Goal: Task Accomplishment & Management: Use online tool/utility

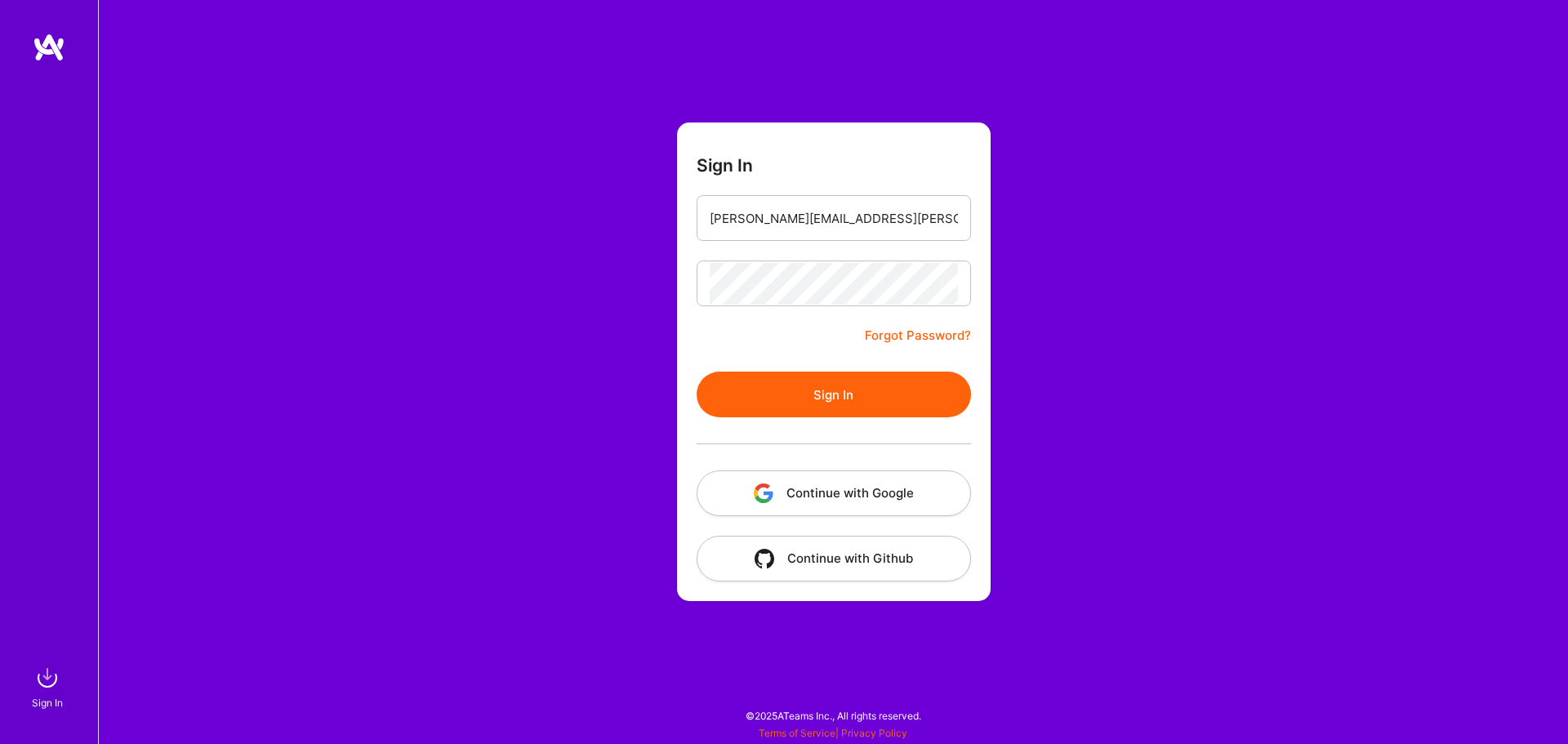
click at [788, 223] on input "[PERSON_NAME][EMAIL_ADDRESS][PERSON_NAME][DOMAIN_NAME]" at bounding box center [834, 219] width 248 height 42
click at [764, 375] on button "Sign In" at bounding box center [834, 394] width 274 height 46
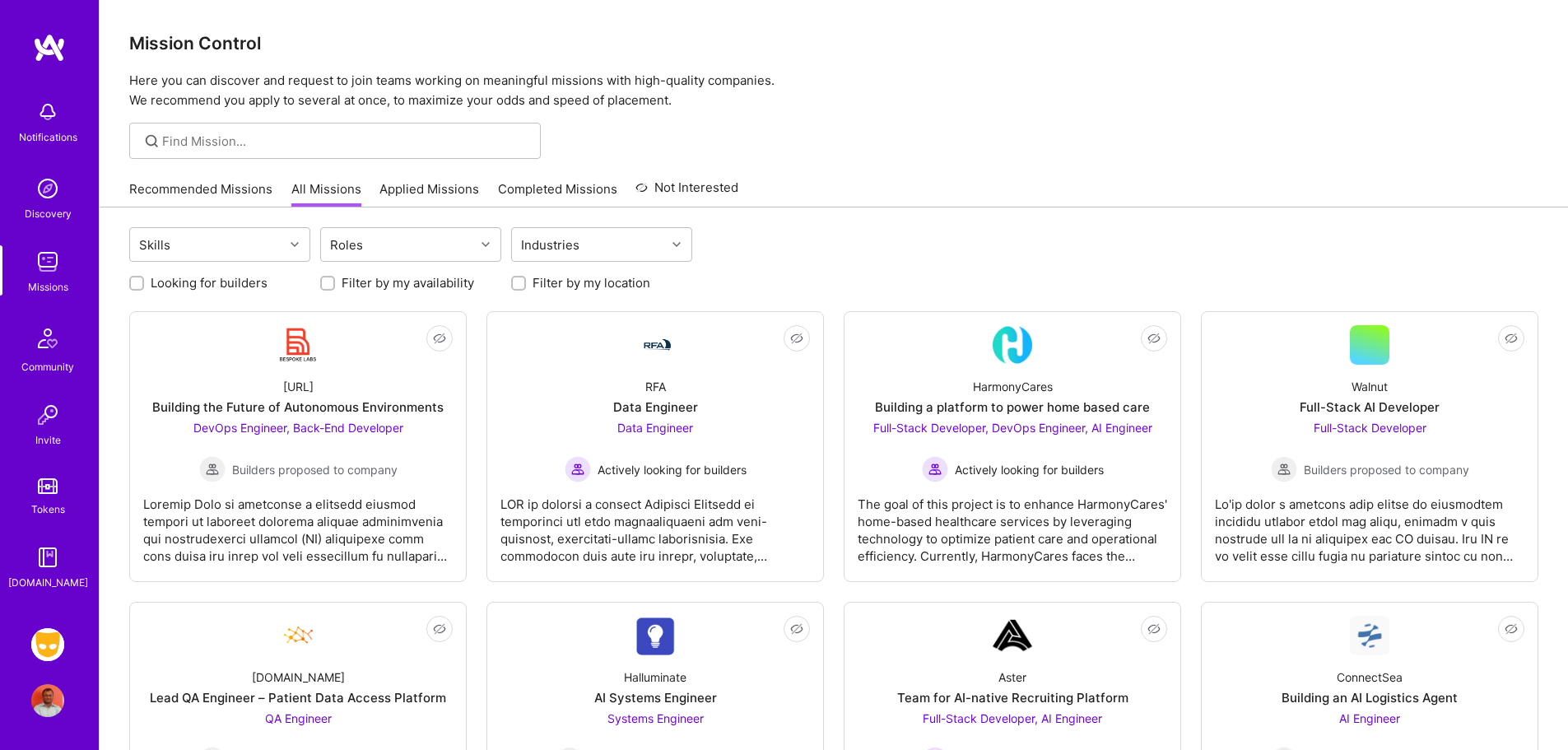
click at [46, 641] on img at bounding box center [48, 645] width 33 height 33
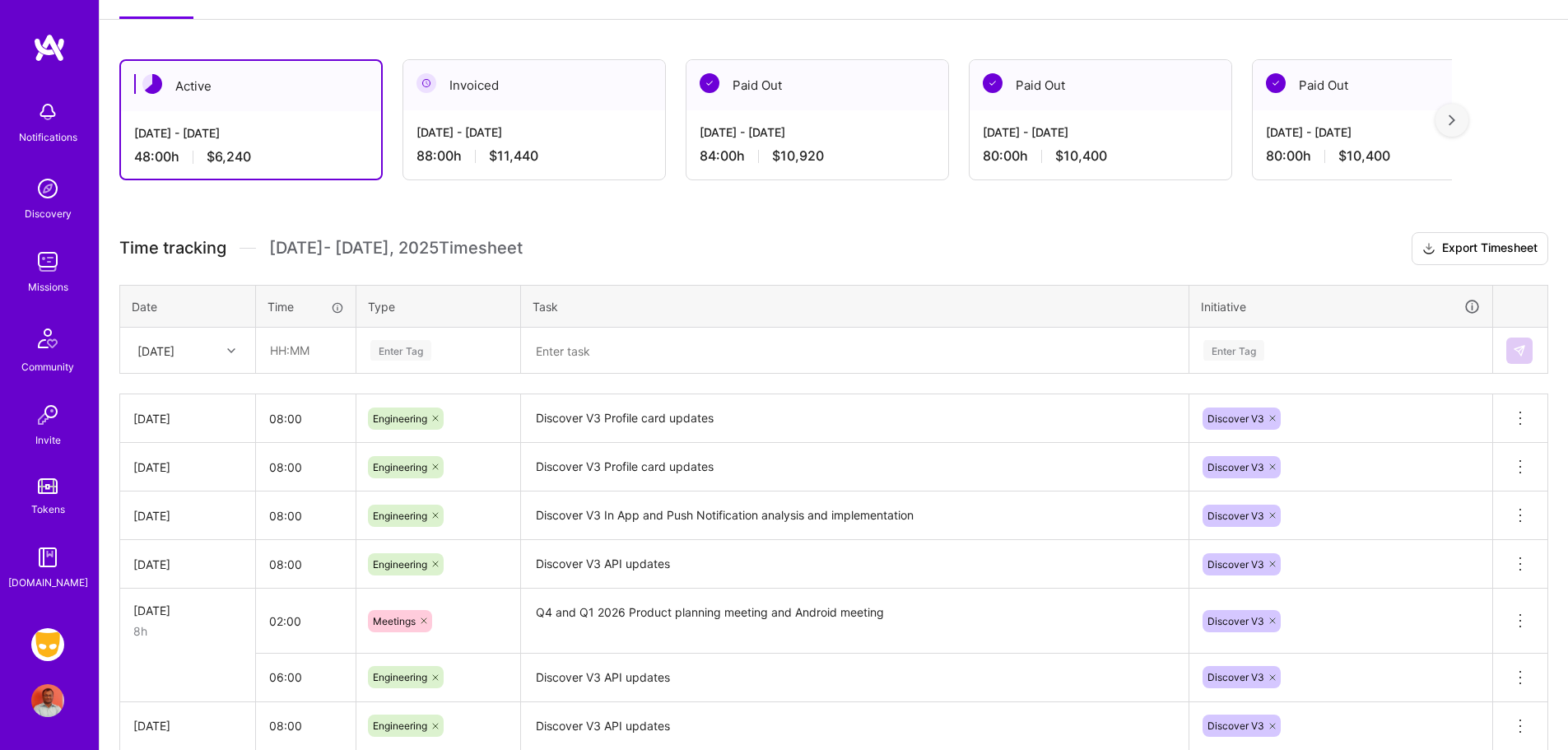
scroll to position [260, 0]
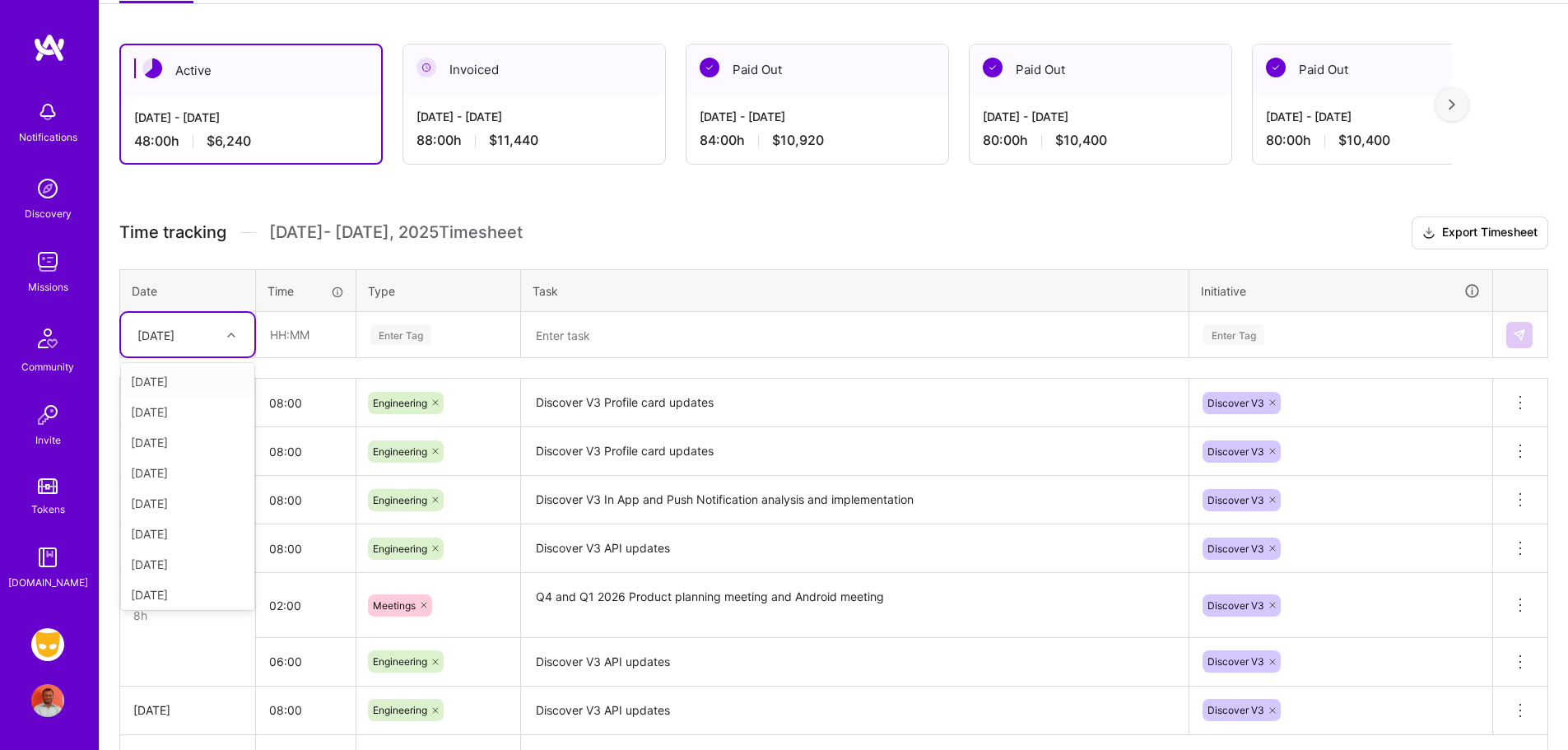
click at [228, 331] on div at bounding box center [233, 335] width 25 height 22
click at [182, 410] on div "[DATE]" at bounding box center [187, 412] width 133 height 31
click at [309, 346] on input "text" at bounding box center [306, 335] width 98 height 44
type input "04:00"
click at [425, 334] on div "Enter Tag" at bounding box center [401, 334] width 61 height 25
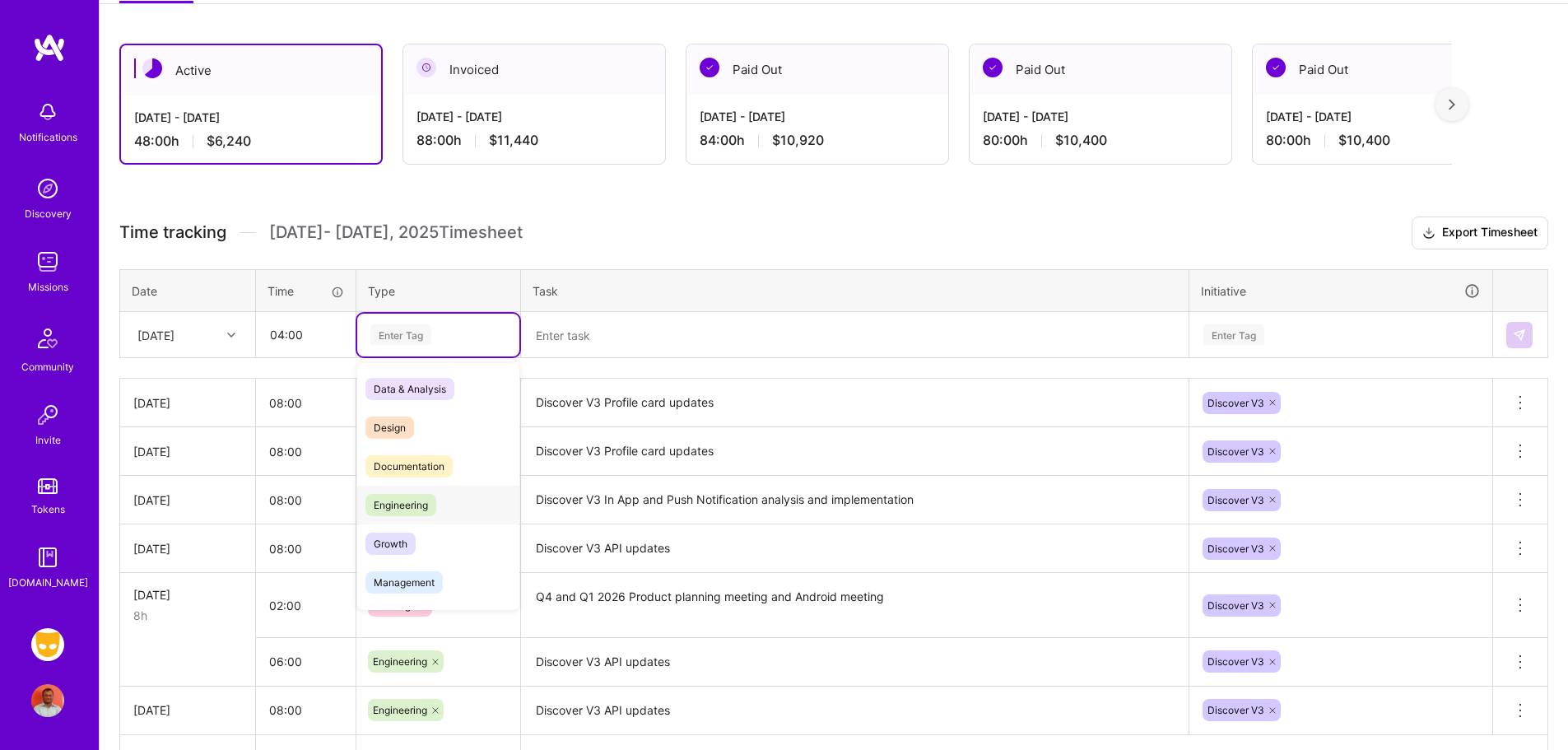
click at [408, 502] on span "Engineering" at bounding box center [400, 506] width 71 height 23
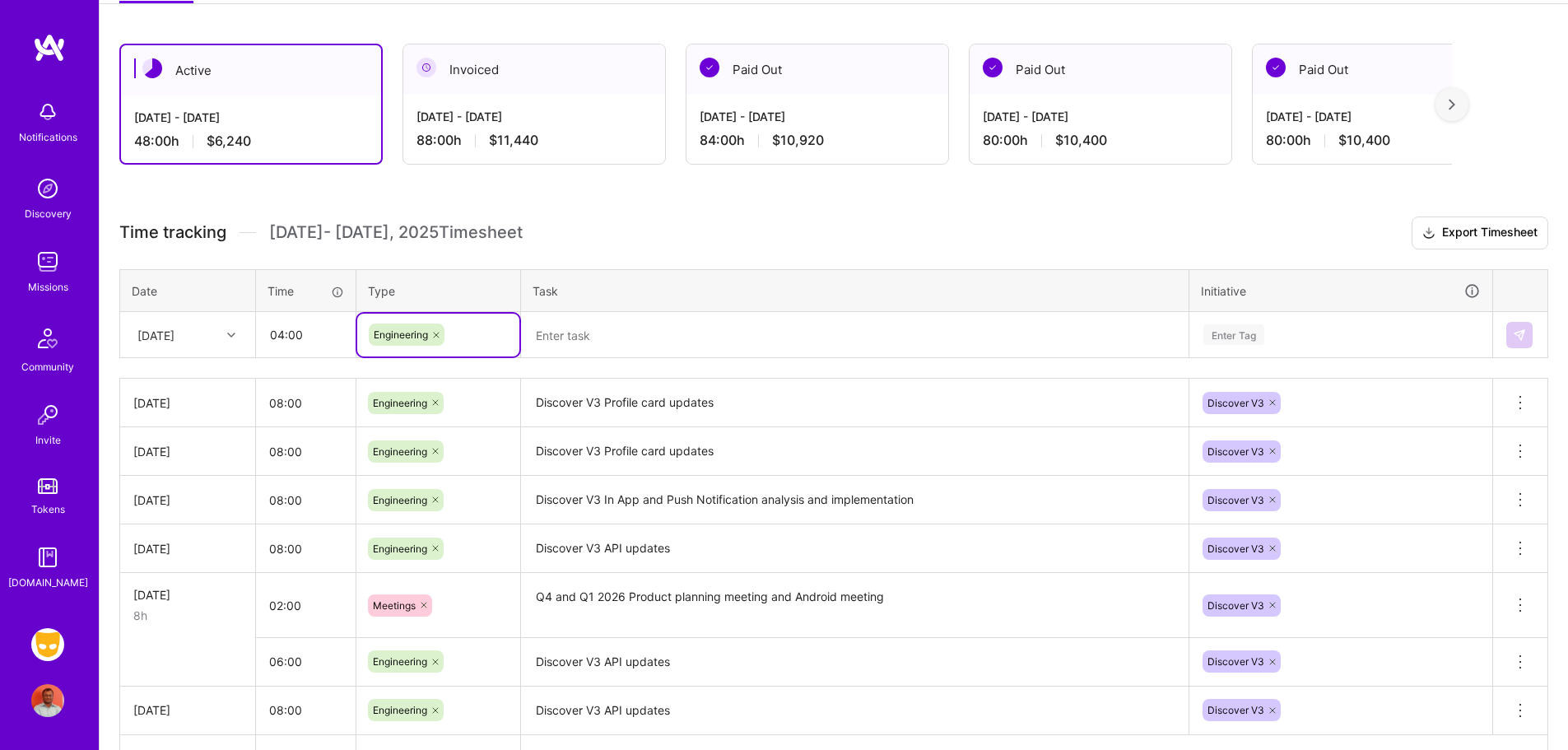
click at [598, 407] on textarea "Discover V3 Profile card updates" at bounding box center [855, 403] width 664 height 45
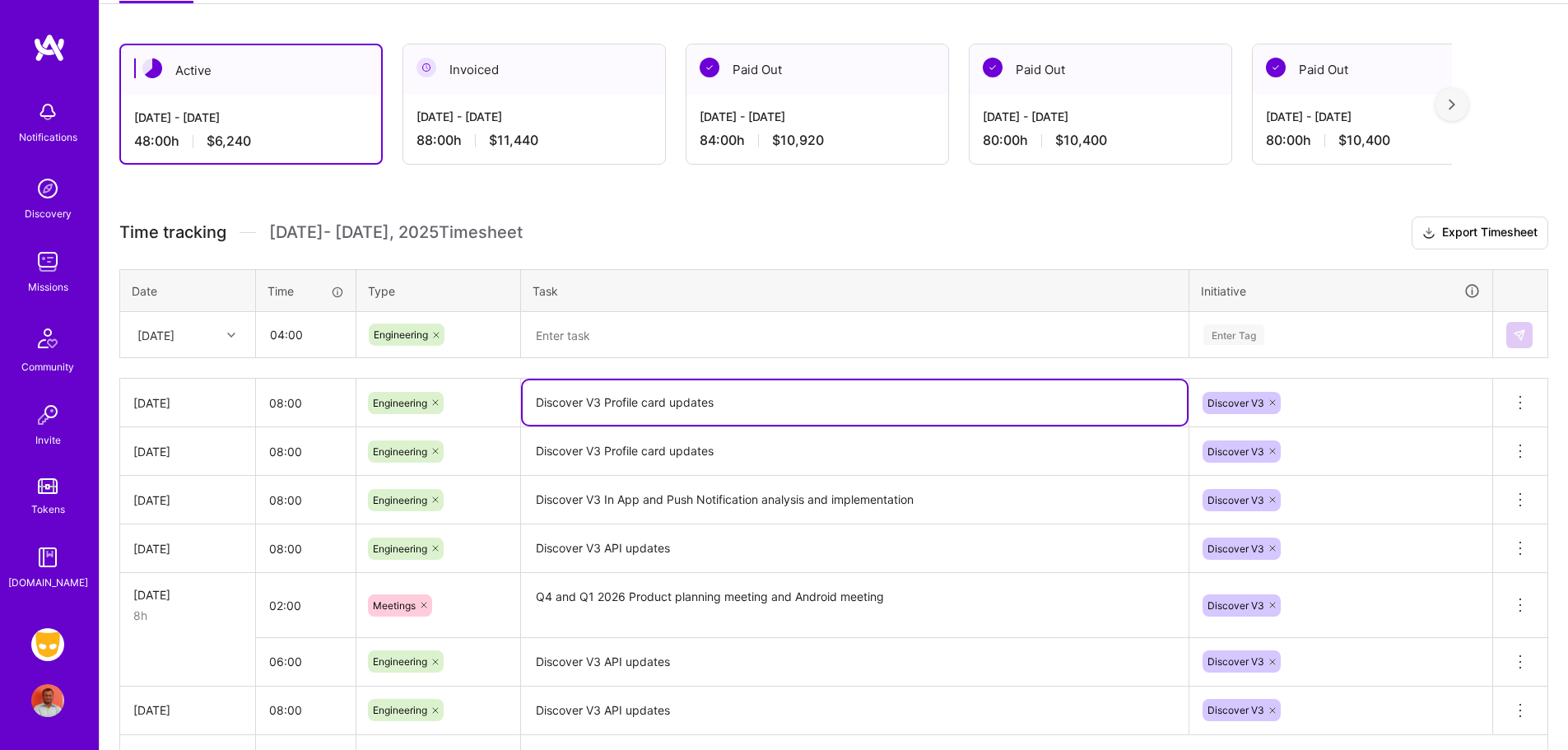
click at [598, 407] on textarea "Discover V3 Profile card updates" at bounding box center [855, 402] width 664 height 44
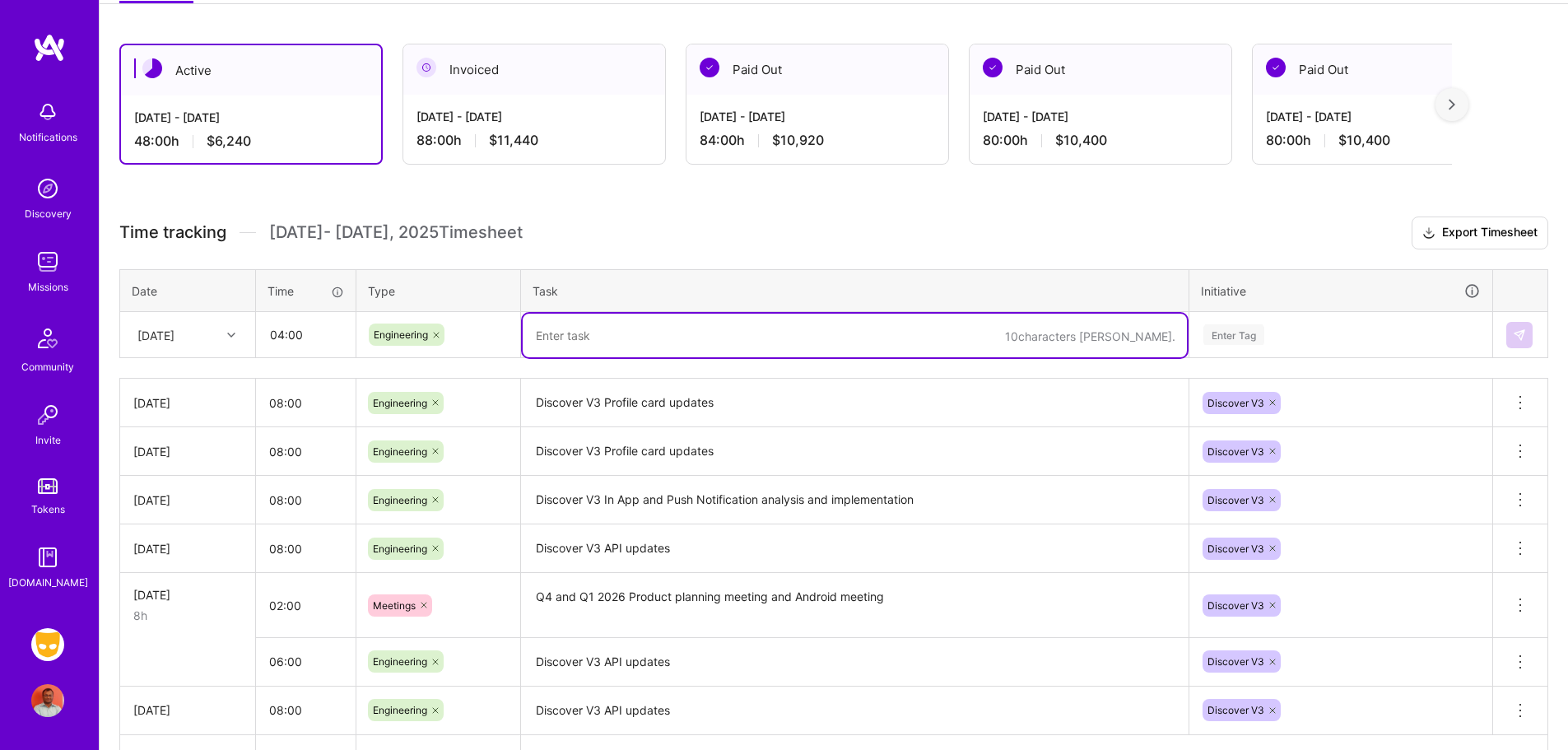
click at [645, 324] on textarea at bounding box center [855, 336] width 664 height 44
paste textarea "Discover V3 Profile card updates"
type textarea "Discover V3 Profile card updates"
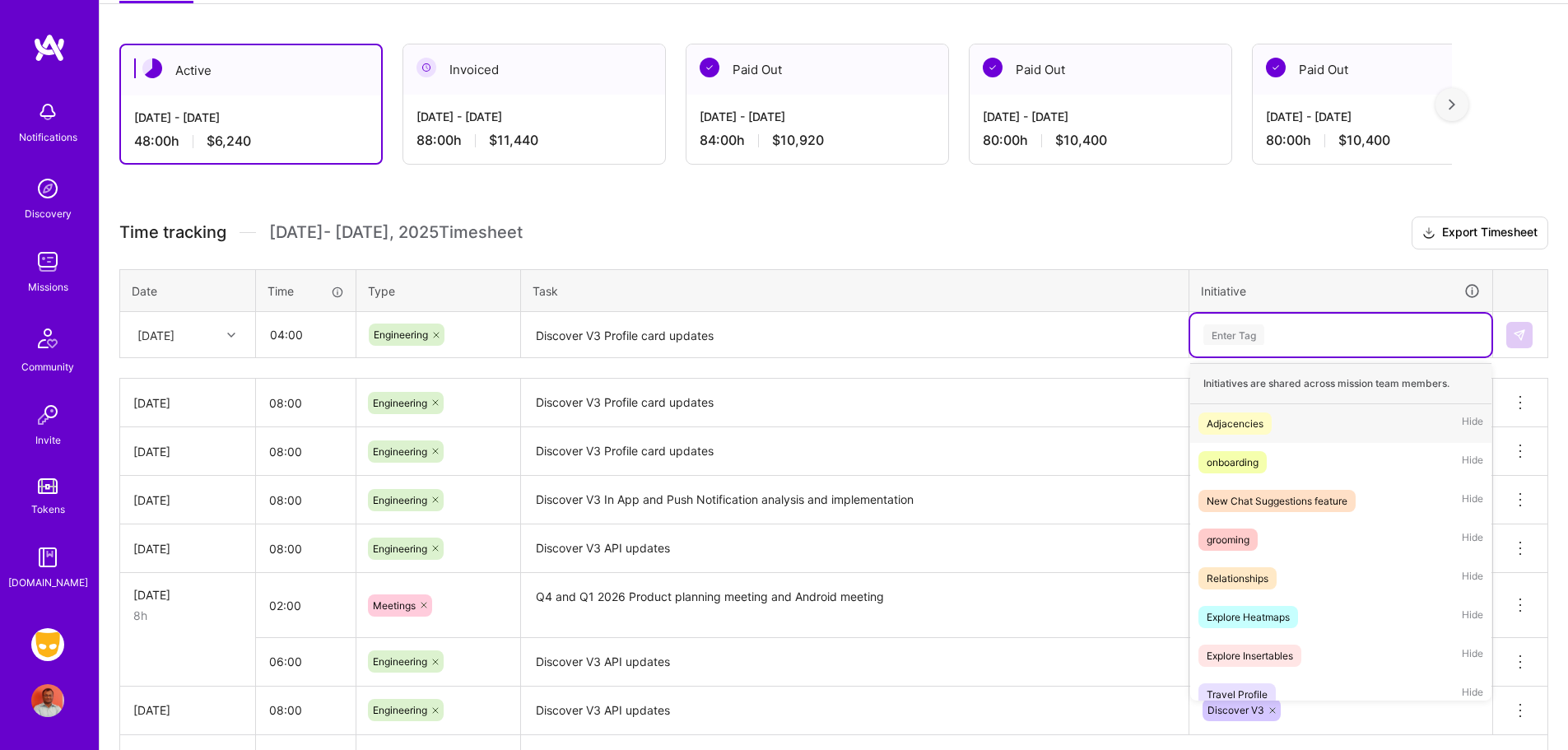
click at [1248, 340] on div "Enter Tag" at bounding box center [1234, 334] width 61 height 25
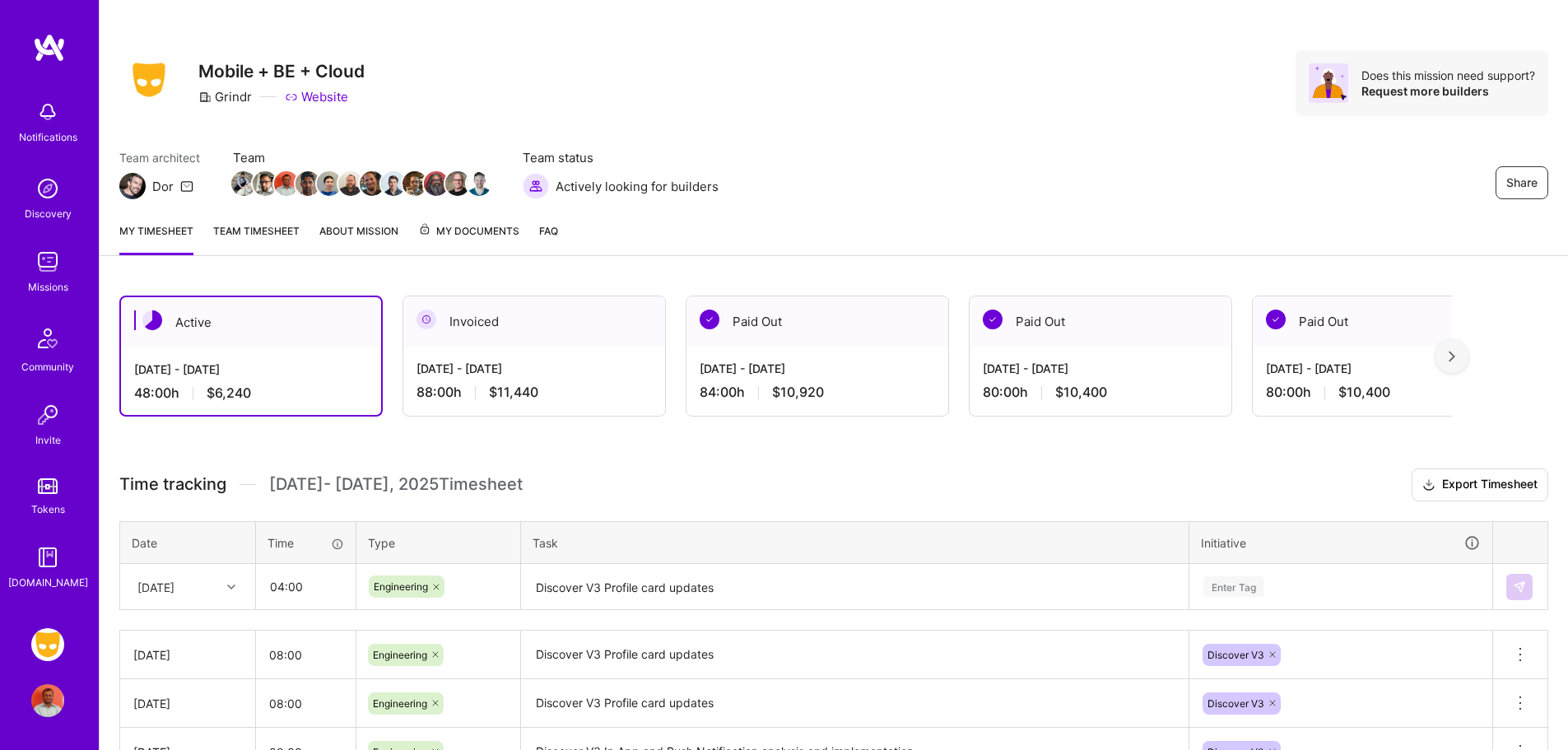
scroll to position [71, 0]
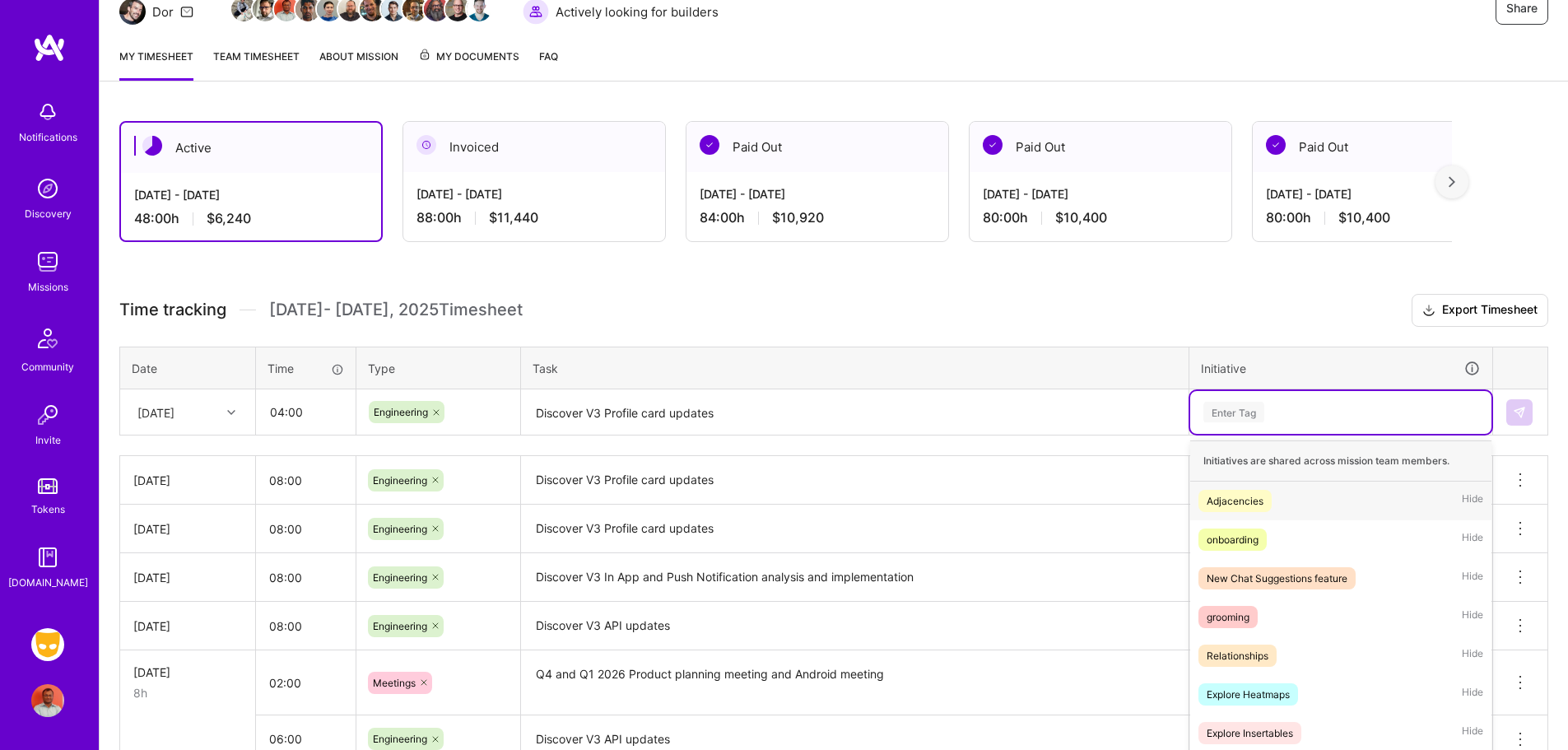
click at [1225, 434] on div "option Adjacencies focused, 1 of 42. 42 results available. Use Up and Down to c…" at bounding box center [1341, 412] width 302 height 43
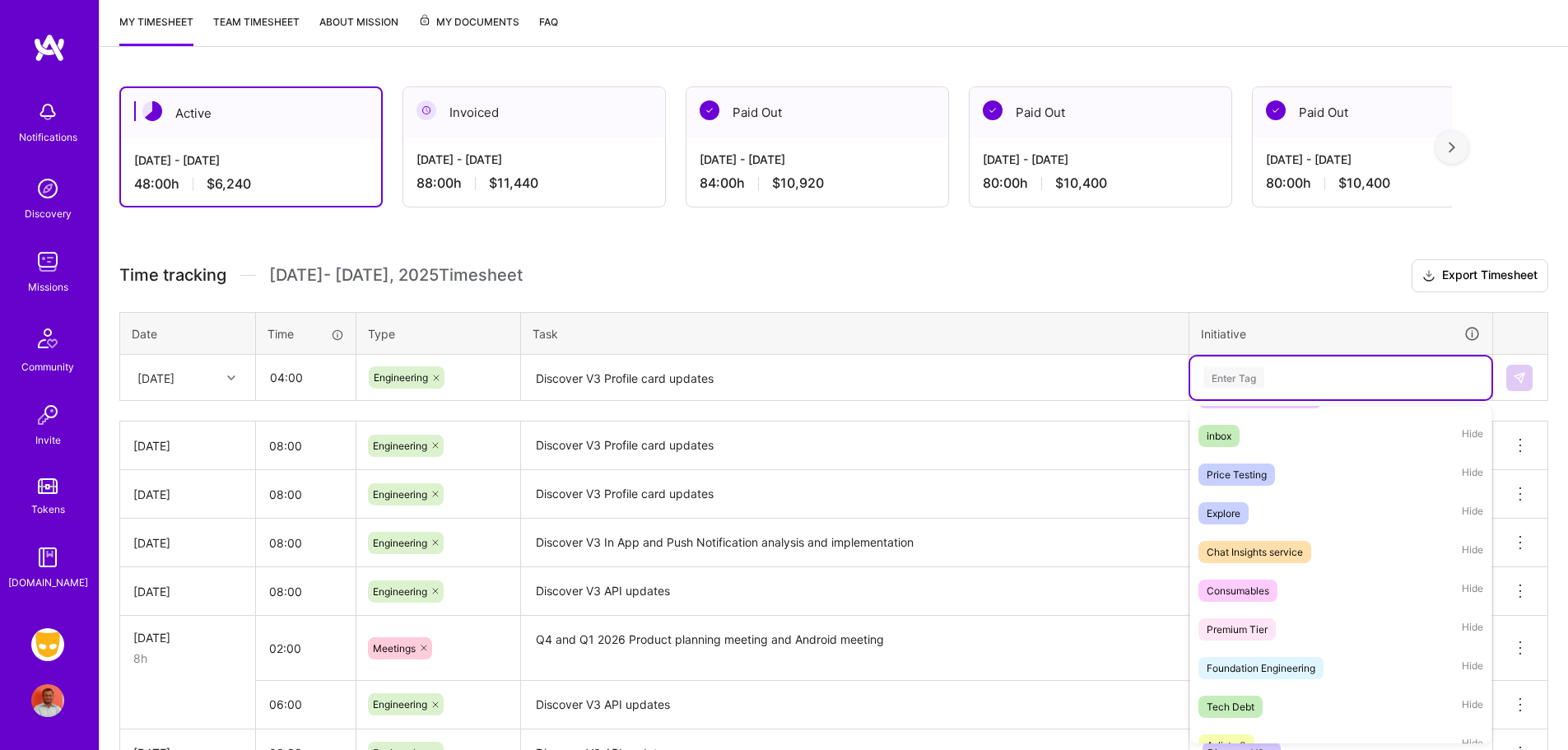
scroll to position [1329, 0]
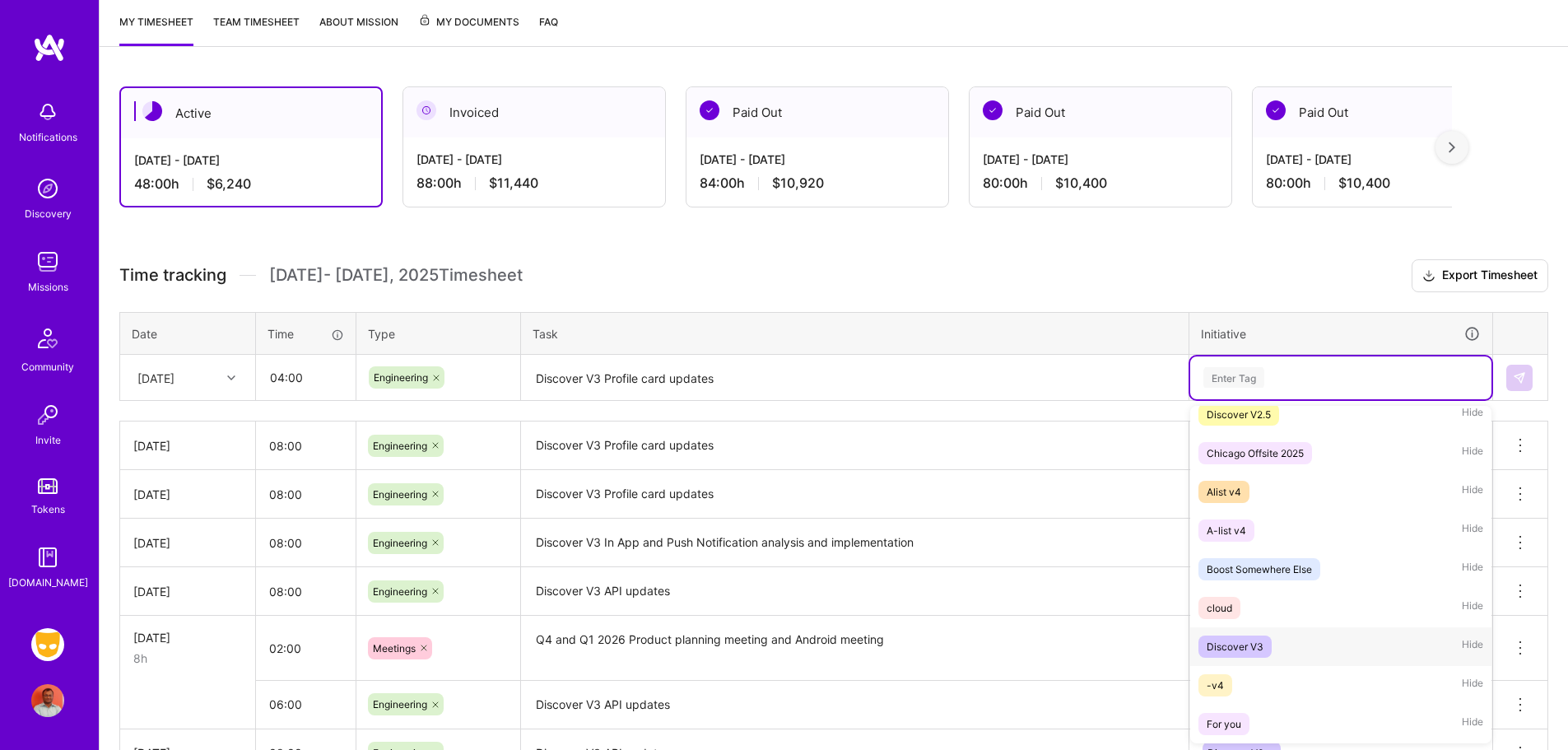
click at [1270, 658] on div "Discover V3 Hide" at bounding box center [1341, 647] width 302 height 38
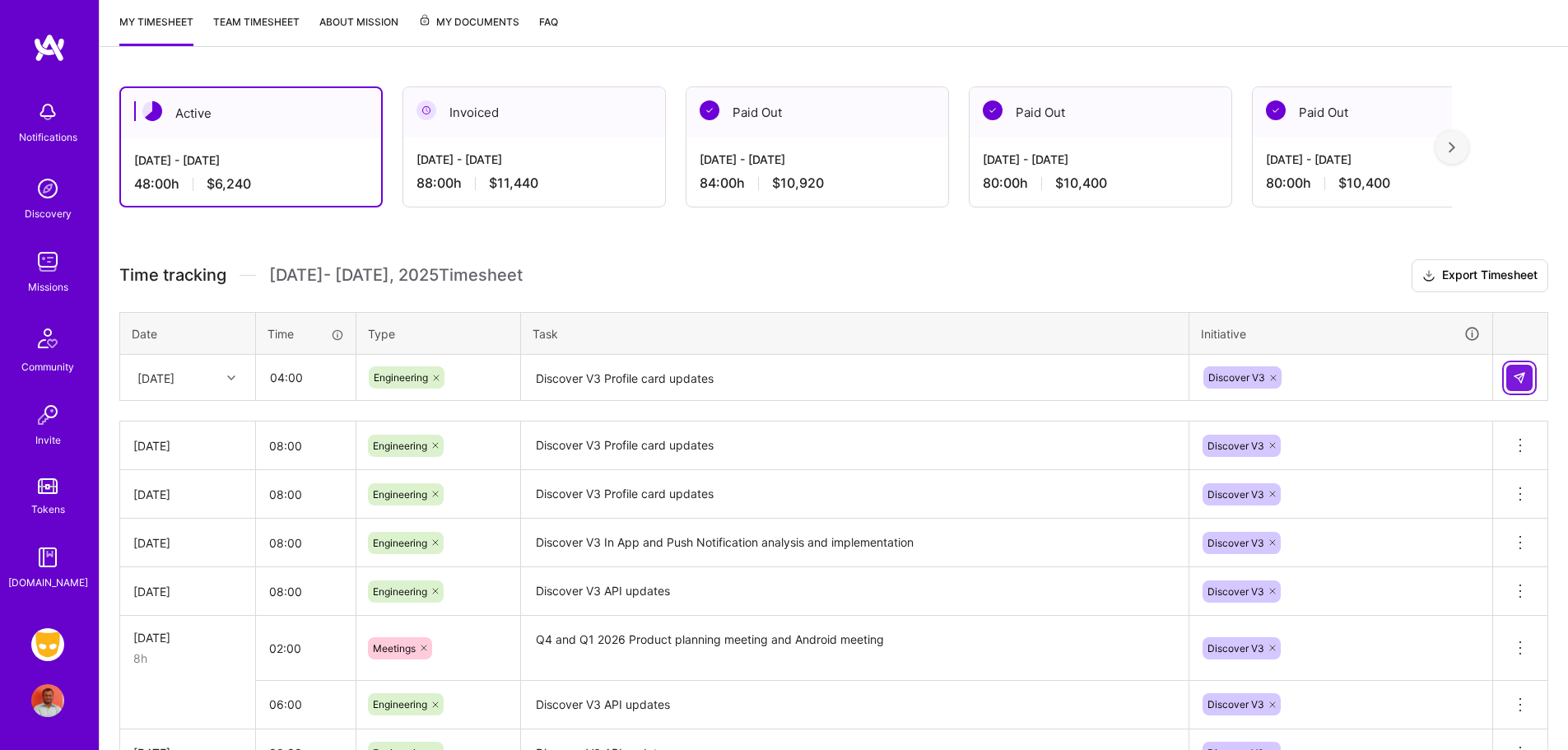
click at [1518, 372] on img at bounding box center [1519, 378] width 13 height 13
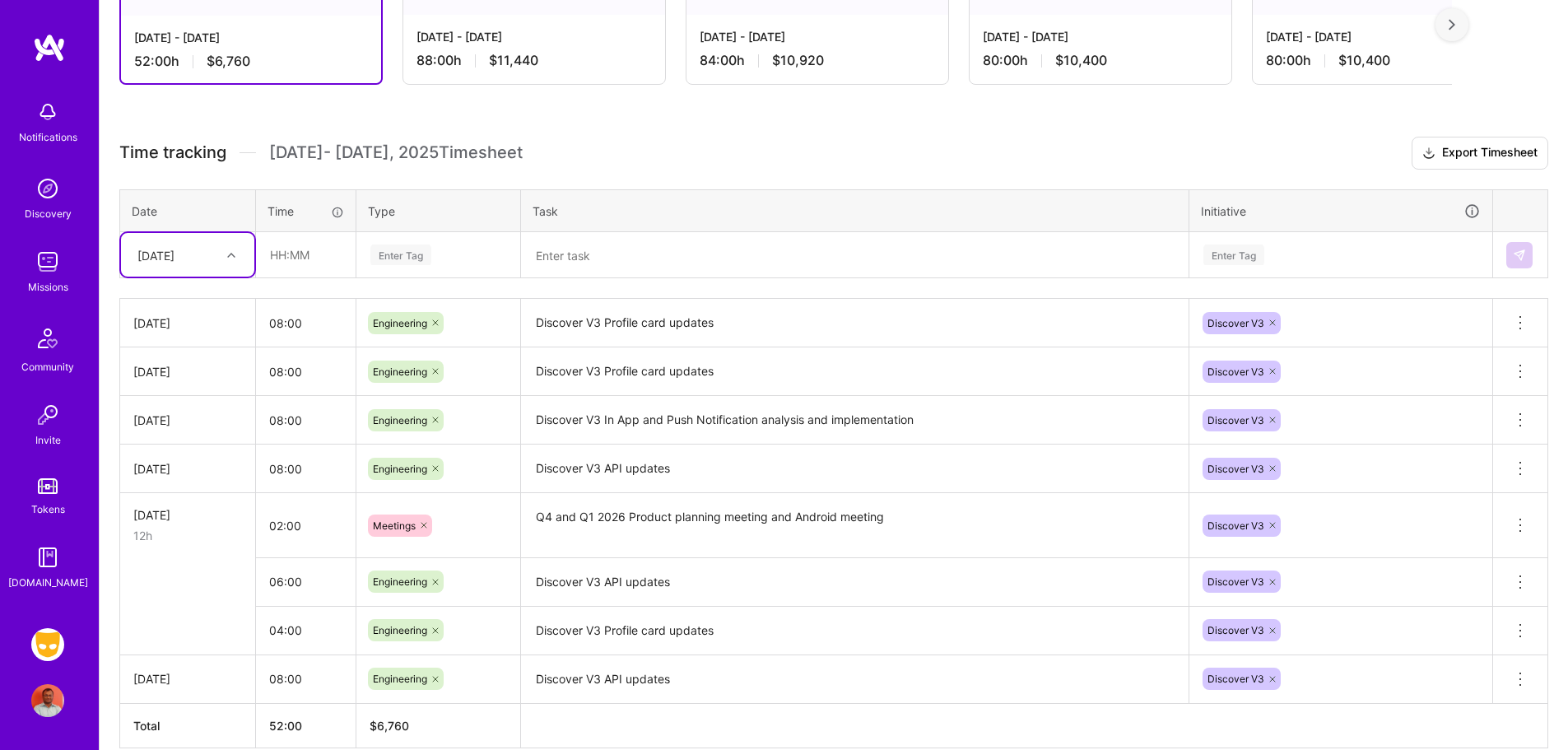
scroll to position [363, 0]
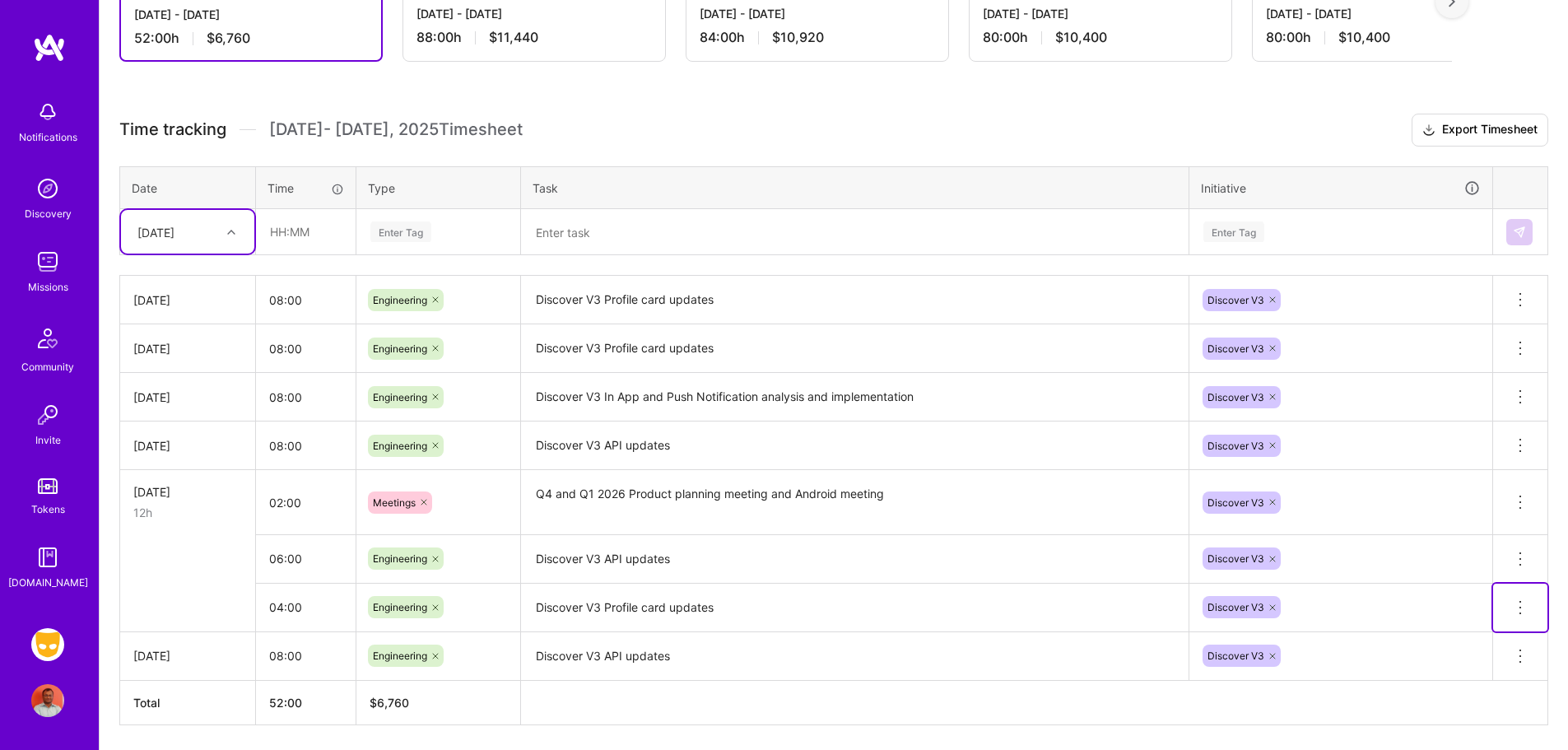
click at [1521, 603] on icon at bounding box center [1520, 608] width 20 height 20
click at [1476, 638] on button "Delete row" at bounding box center [1480, 636] width 85 height 40
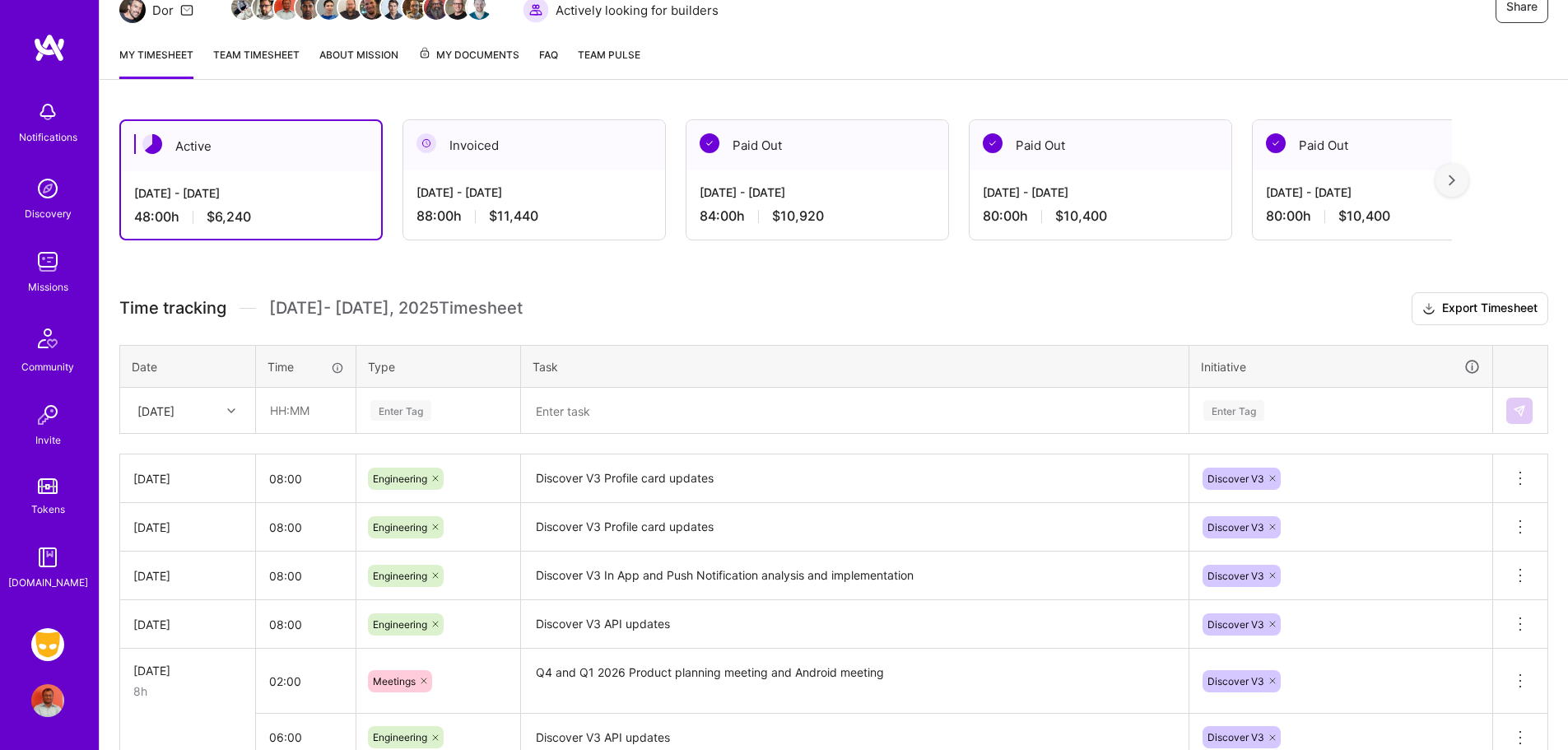
scroll to position [183, 0]
click at [209, 408] on div "[DATE]" at bounding box center [174, 411] width 92 height 27
click at [193, 542] on div "[DATE]" at bounding box center [187, 546] width 133 height 31
click at [305, 408] on input "text" at bounding box center [306, 412] width 98 height 44
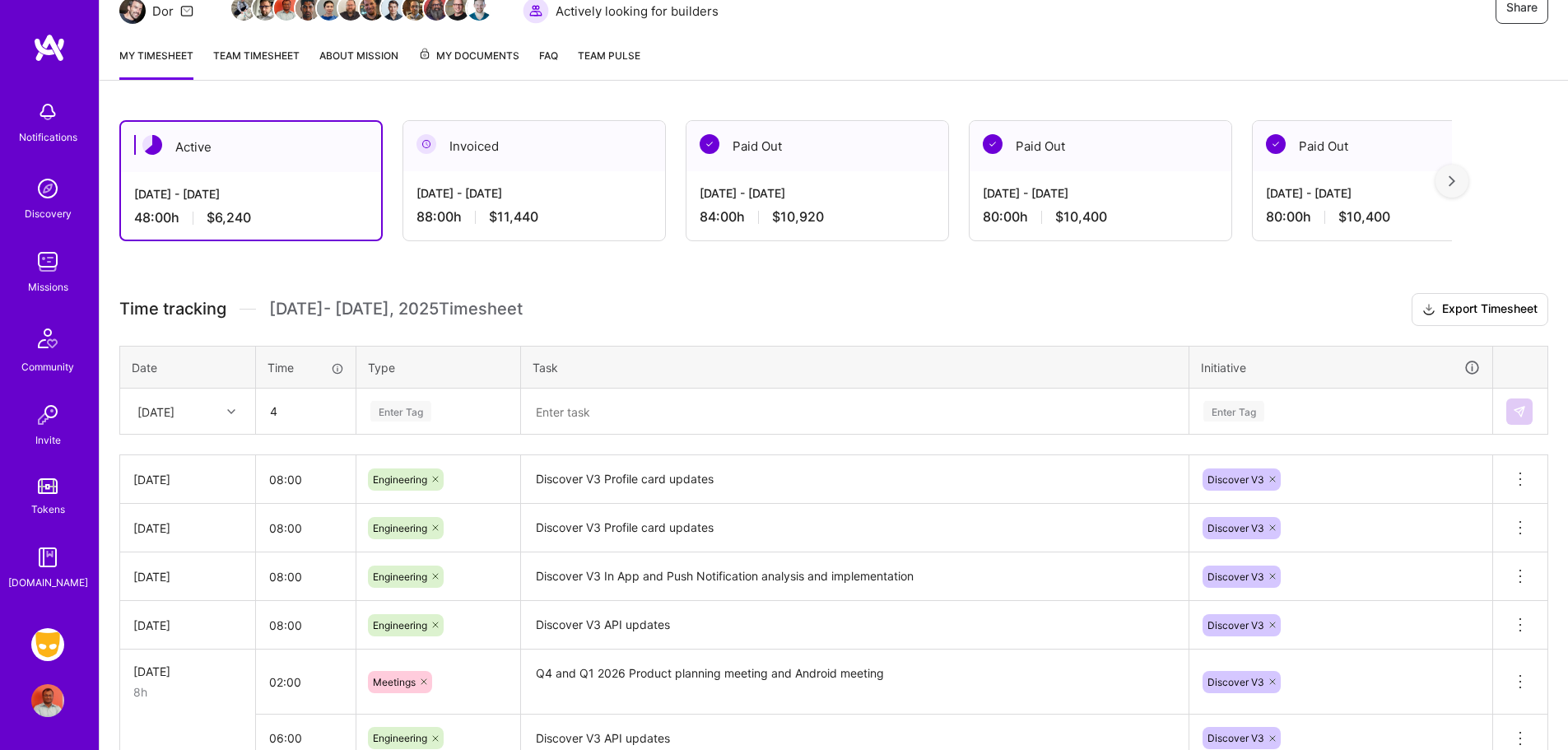
type input "04:00"
click at [420, 407] on div "Enter Tag" at bounding box center [401, 411] width 61 height 25
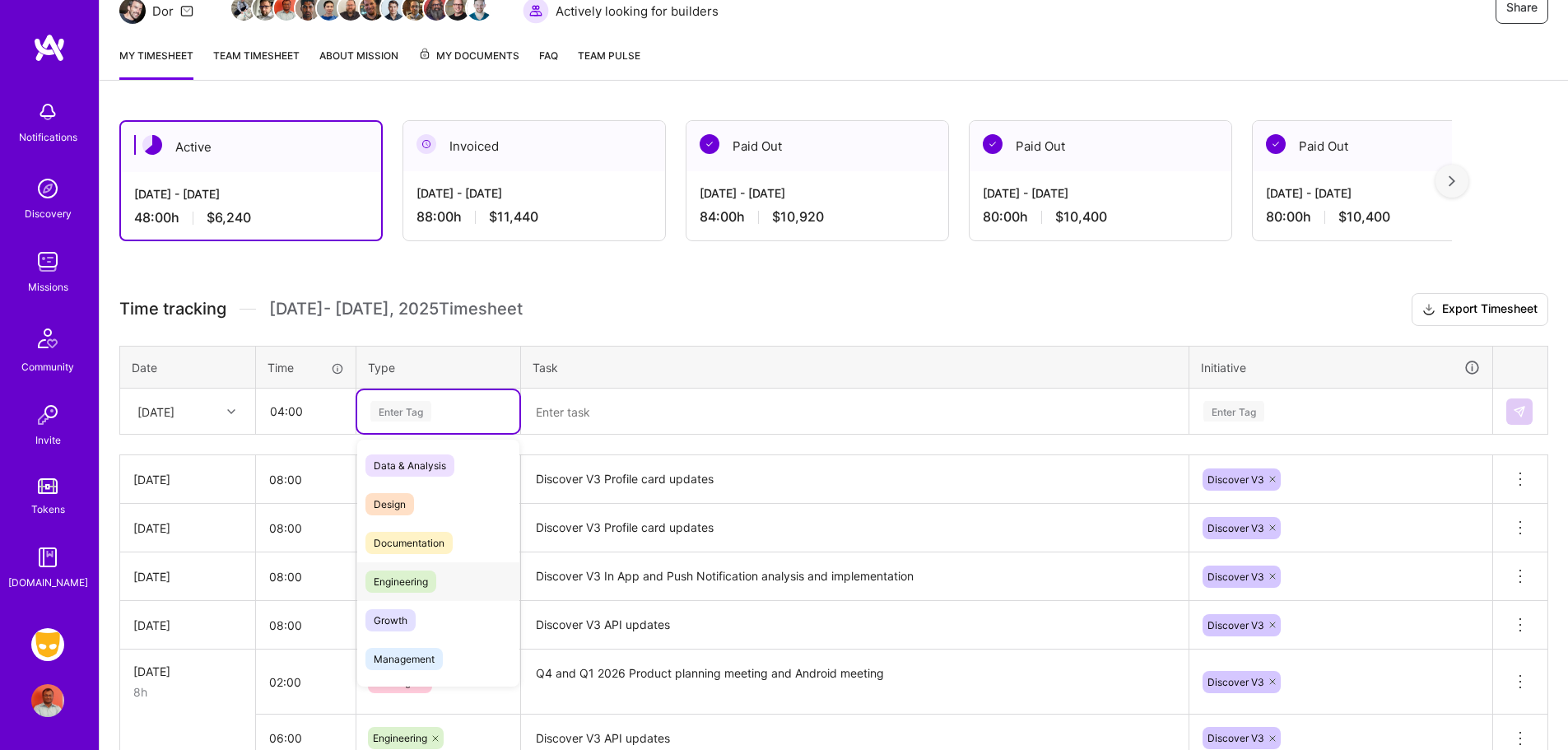
click at [409, 576] on span "Engineering" at bounding box center [400, 583] width 71 height 23
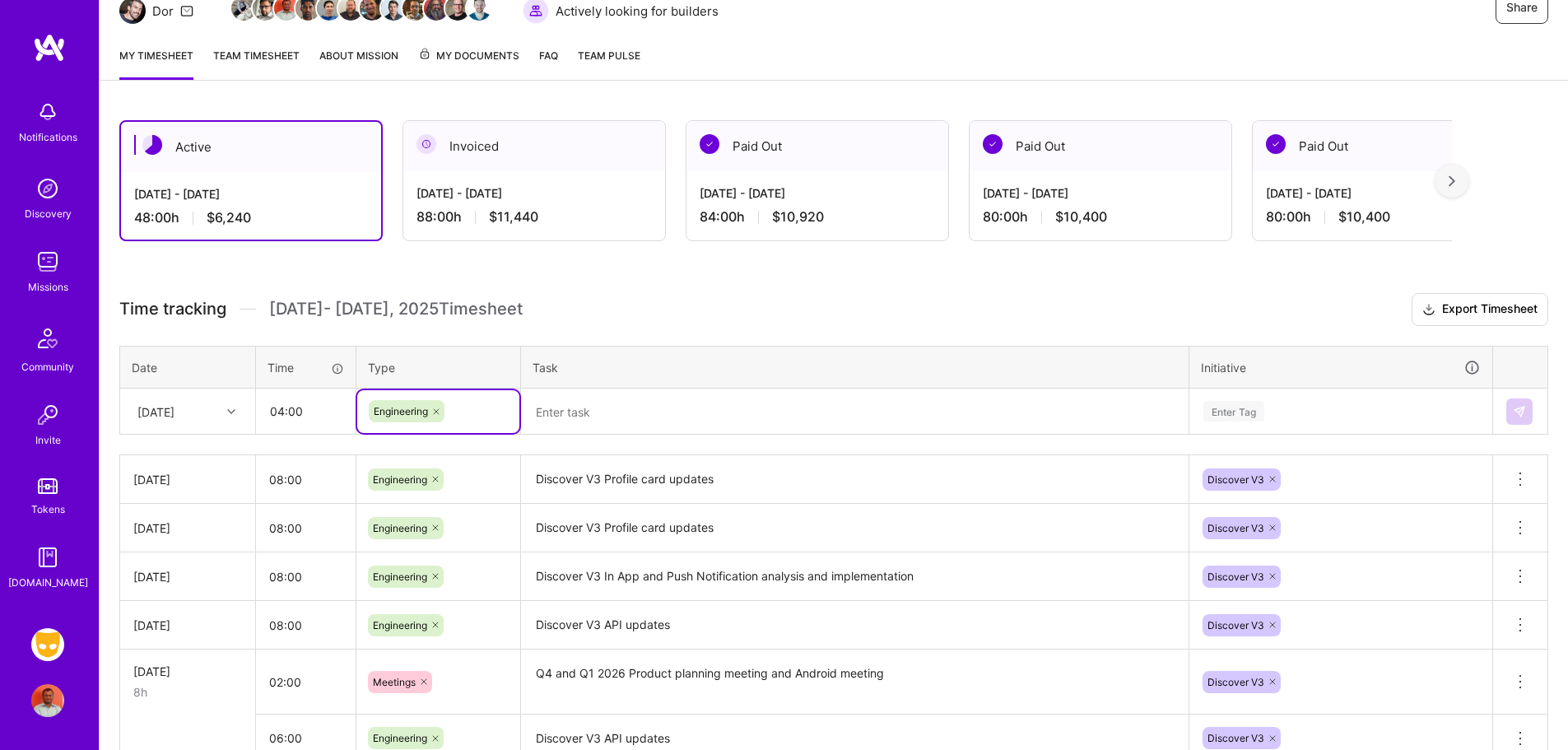
click at [636, 419] on textarea at bounding box center [855, 412] width 664 height 44
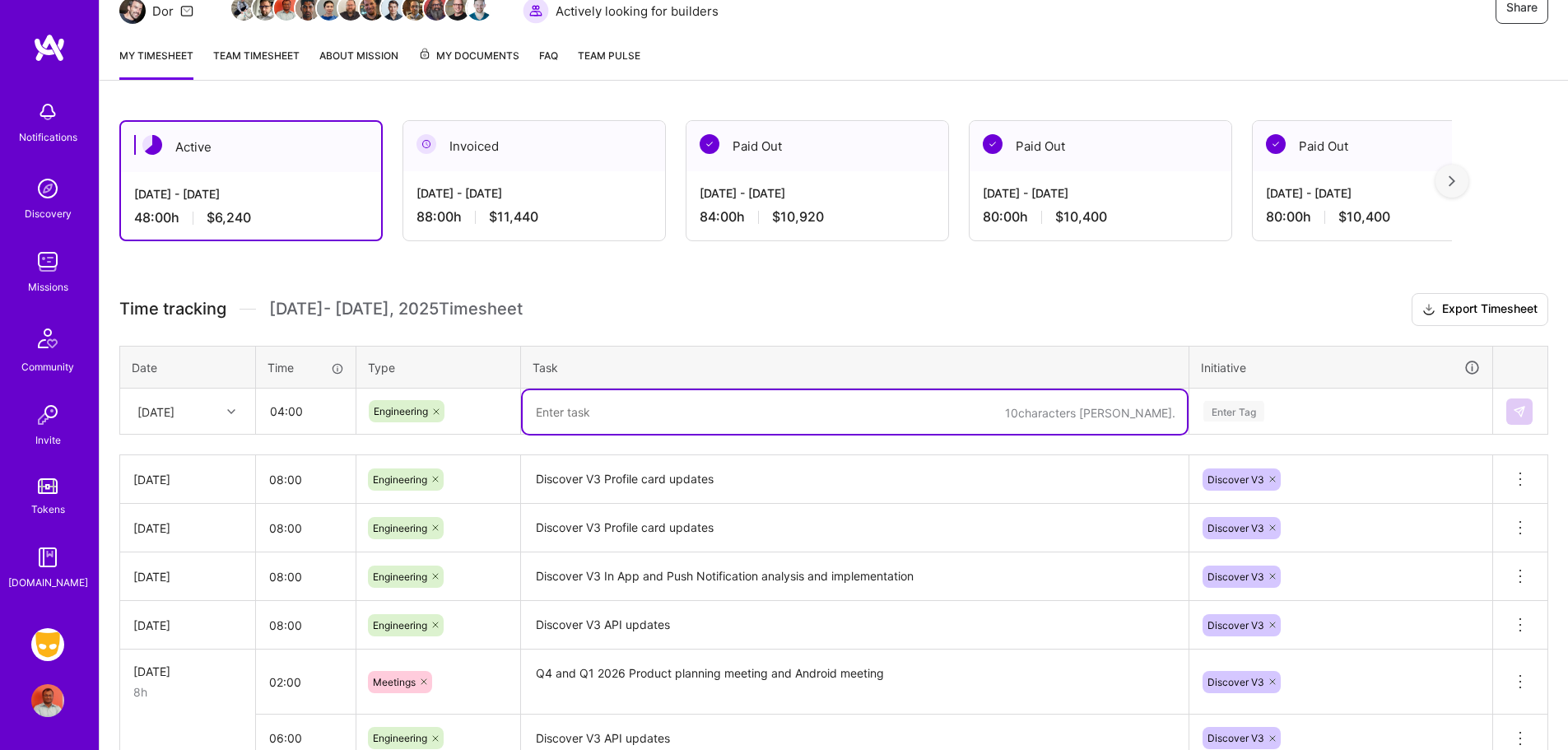
paste textarea "Discover V3 Profile card updates"
type textarea "Discover V3 Profile card updates"
click at [1240, 409] on table "Date Time Type Task Initiative [DATE] 04:00 Engineering Discover V3 Profile car…" at bounding box center [834, 391] width 1429 height 90
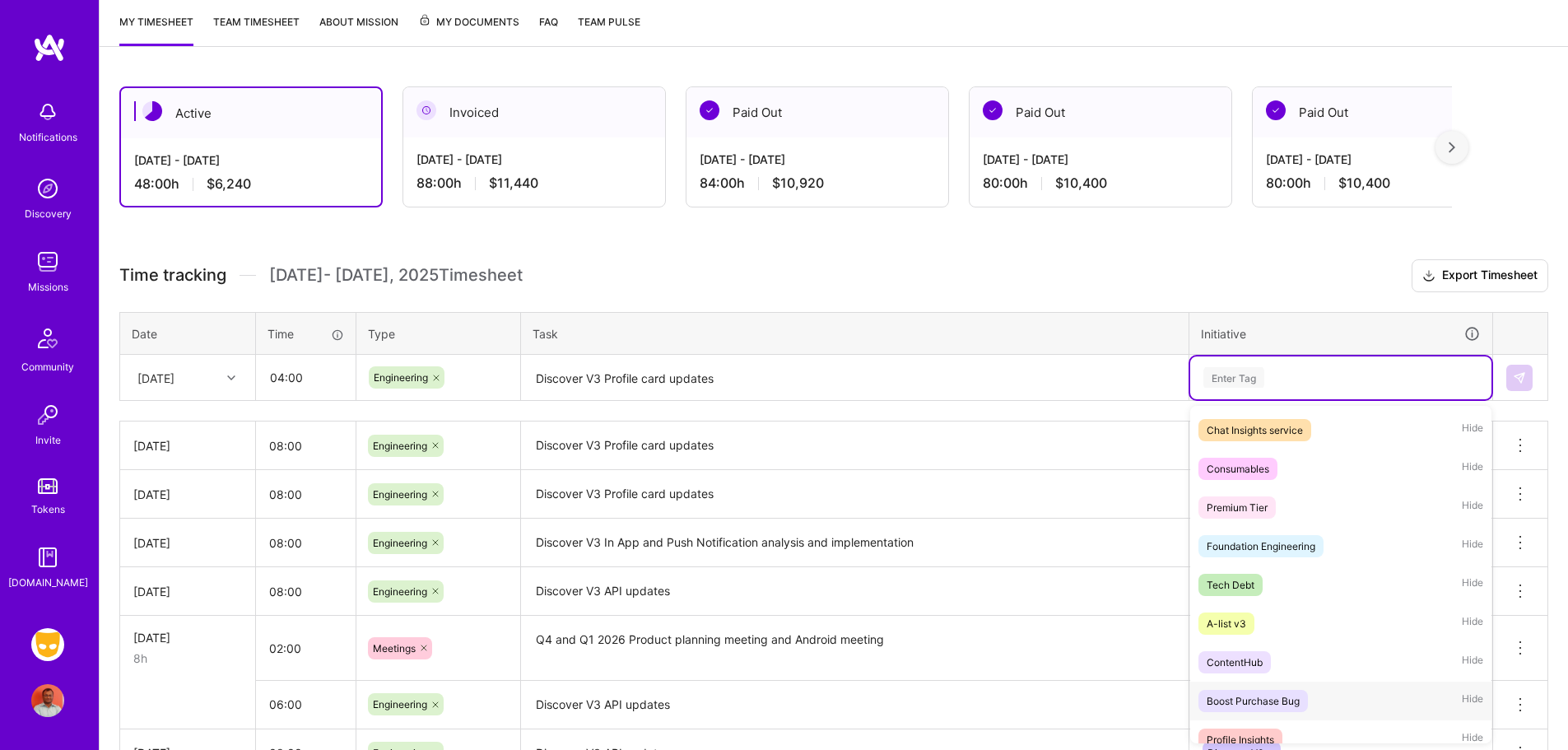
scroll to position [1329, 0]
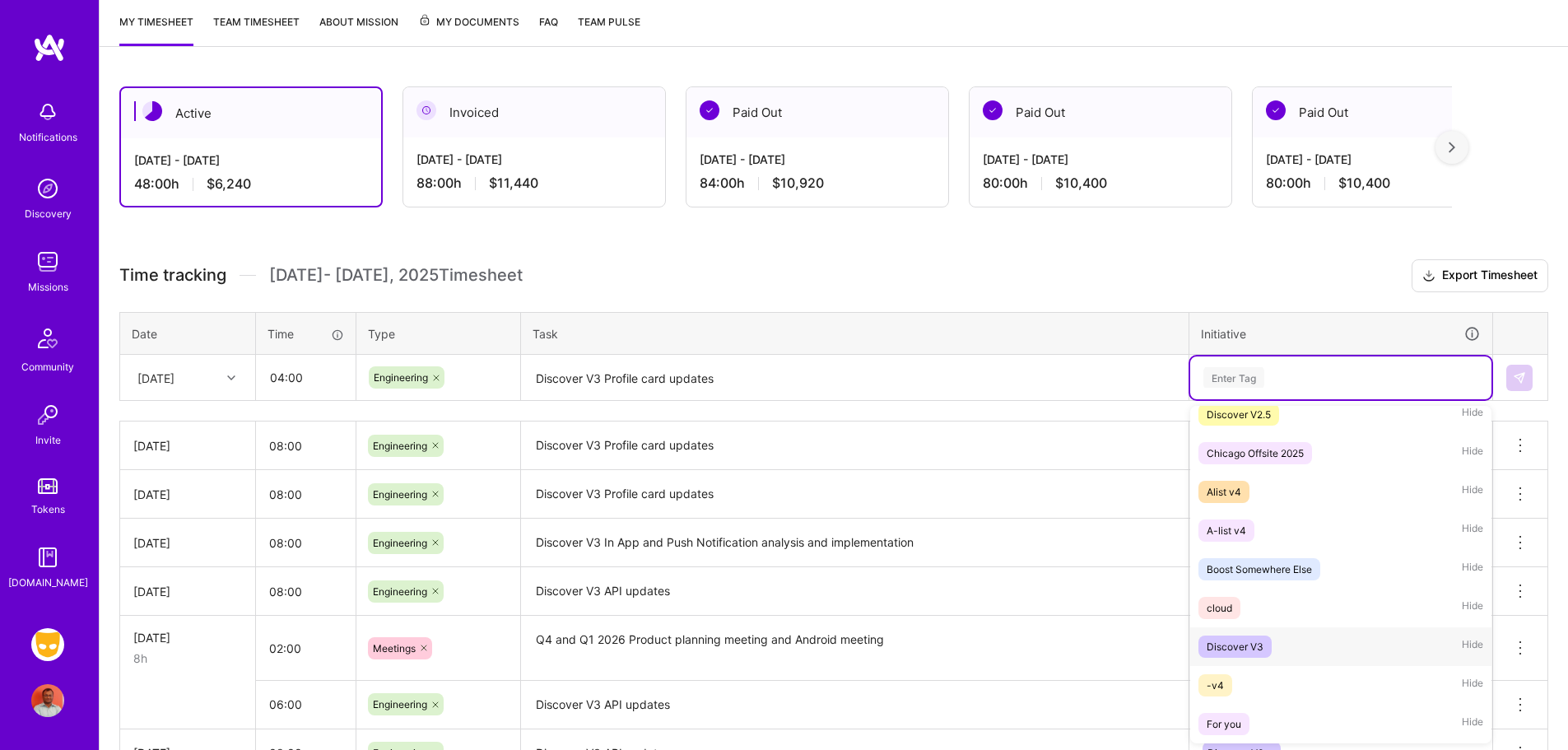
click at [1285, 644] on div "Discover V3 Hide" at bounding box center [1341, 647] width 302 height 38
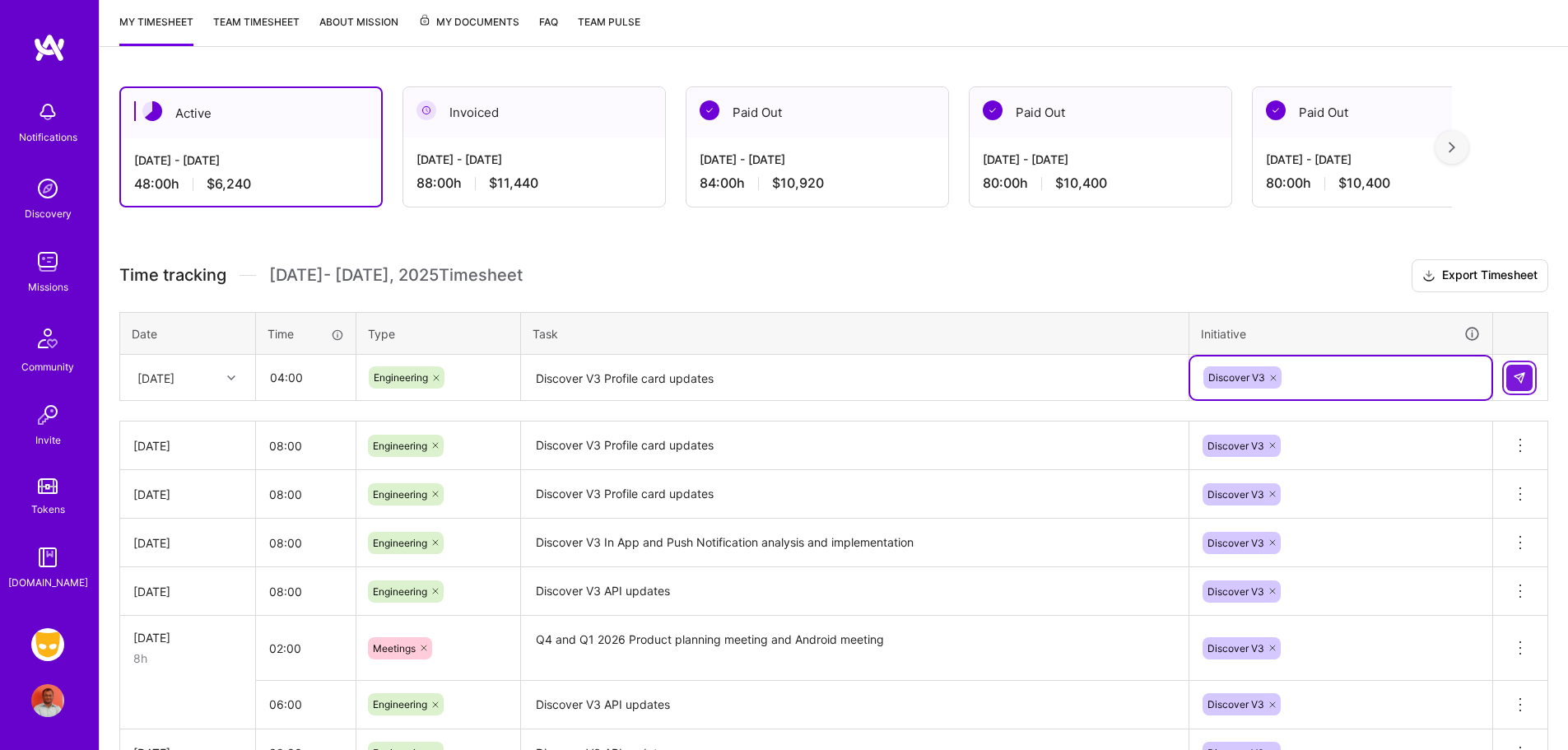
click at [1519, 378] on img at bounding box center [1519, 378] width 13 height 13
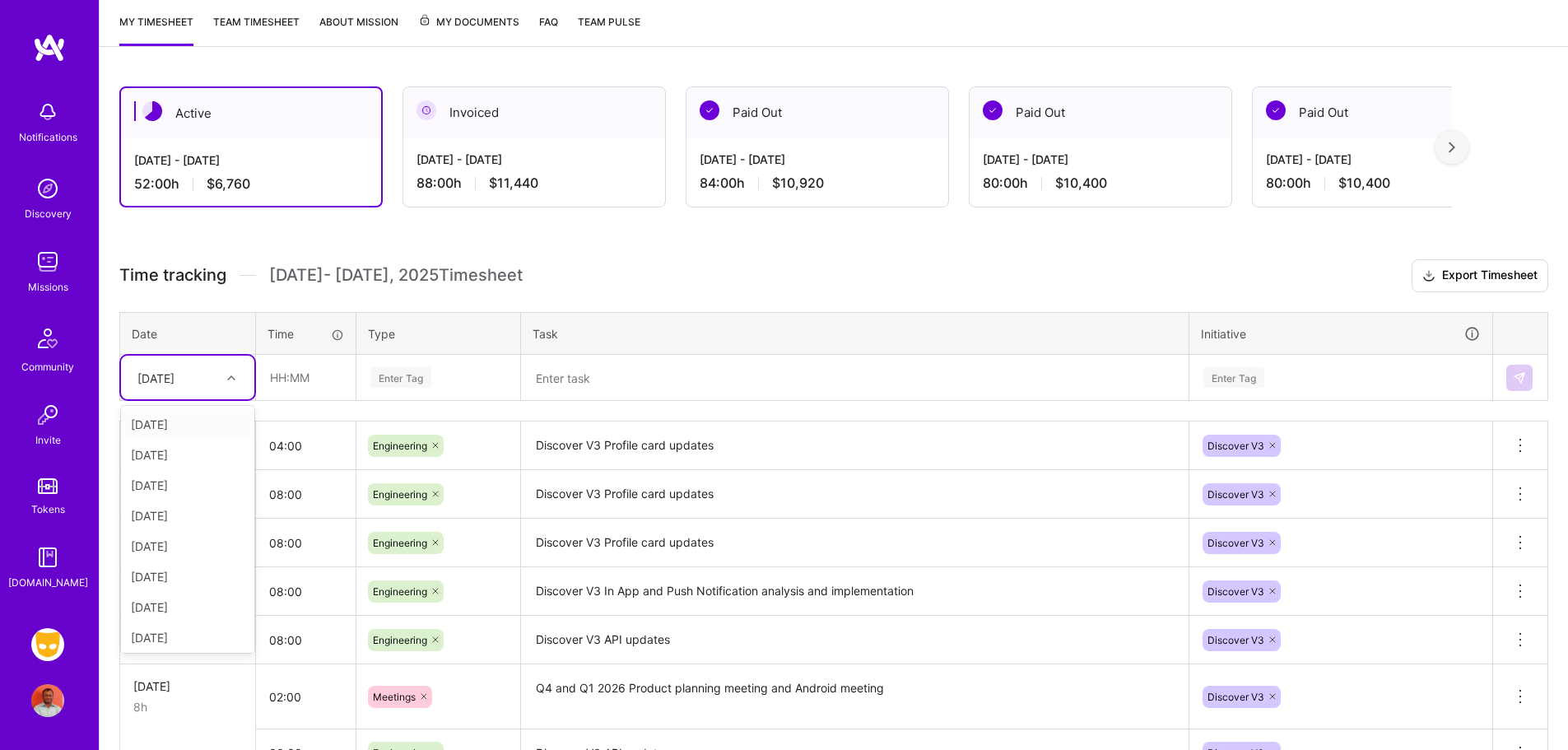
click at [228, 373] on div at bounding box center [233, 378] width 25 height 22
click at [200, 381] on div "[DATE]" at bounding box center [174, 377] width 92 height 27
click at [287, 384] on input "text" at bounding box center [306, 378] width 98 height 44
type input "04:00"
click at [414, 374] on div "Enter Tag" at bounding box center [401, 377] width 61 height 25
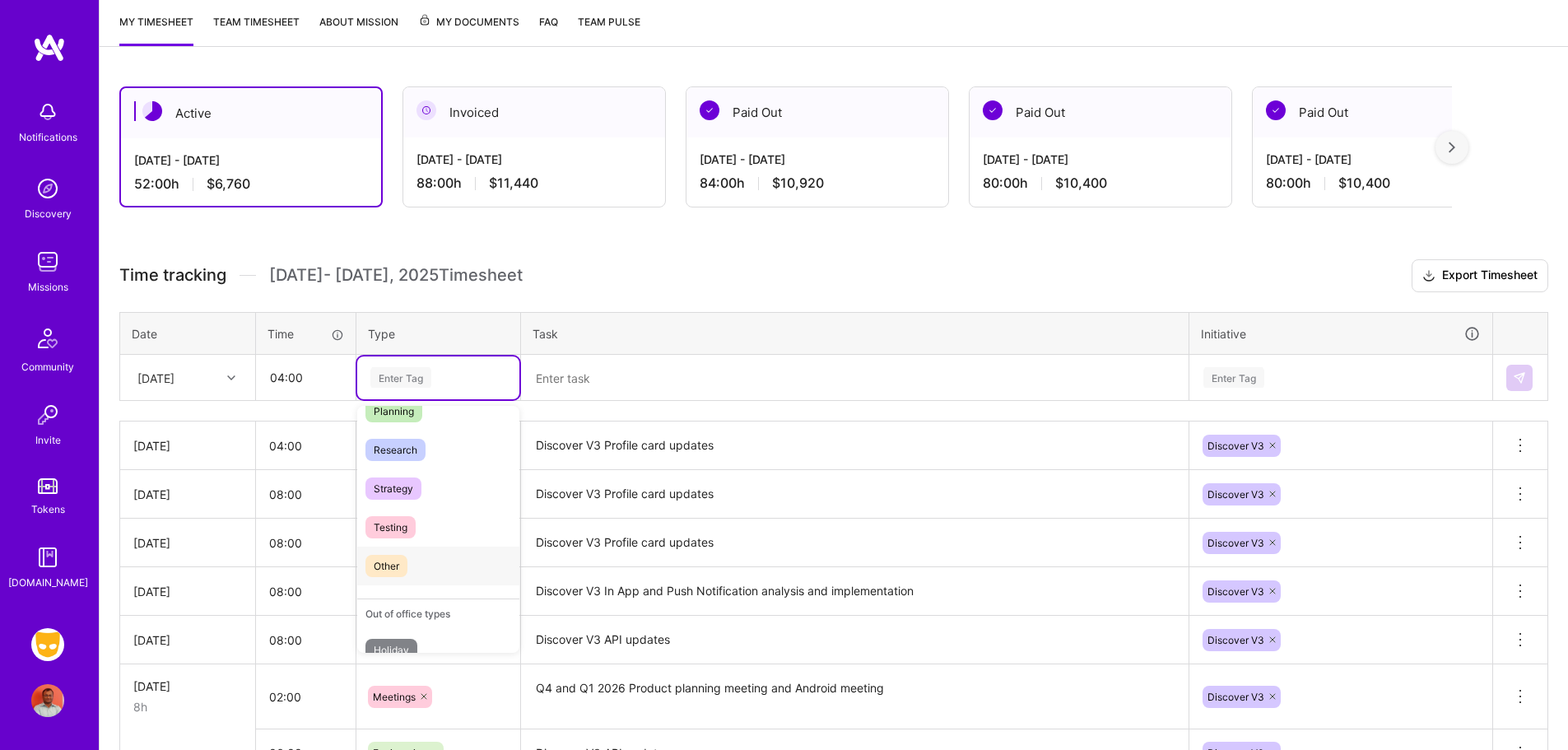
scroll to position [469, 0]
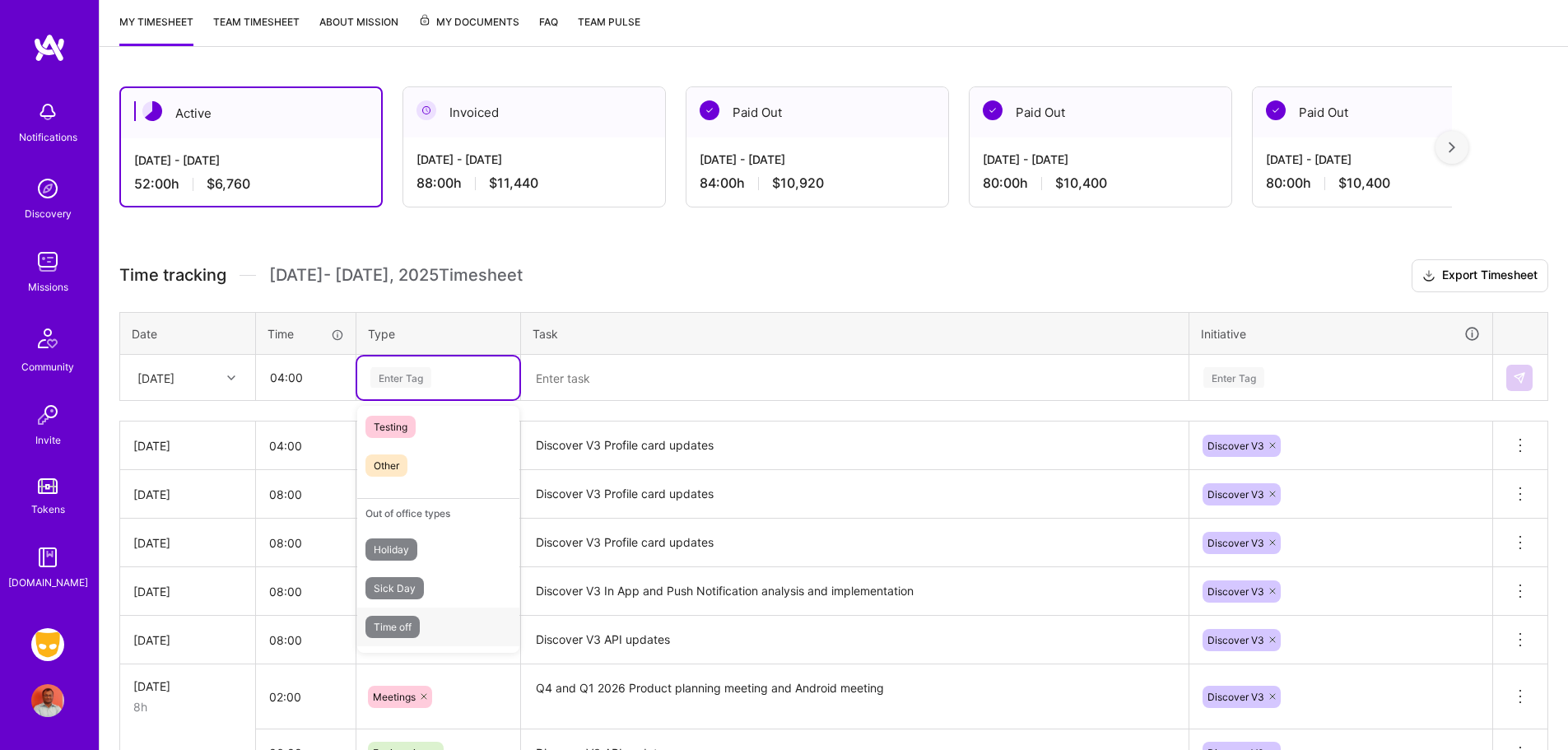
click at [417, 621] on span "Time off" at bounding box center [392, 627] width 54 height 23
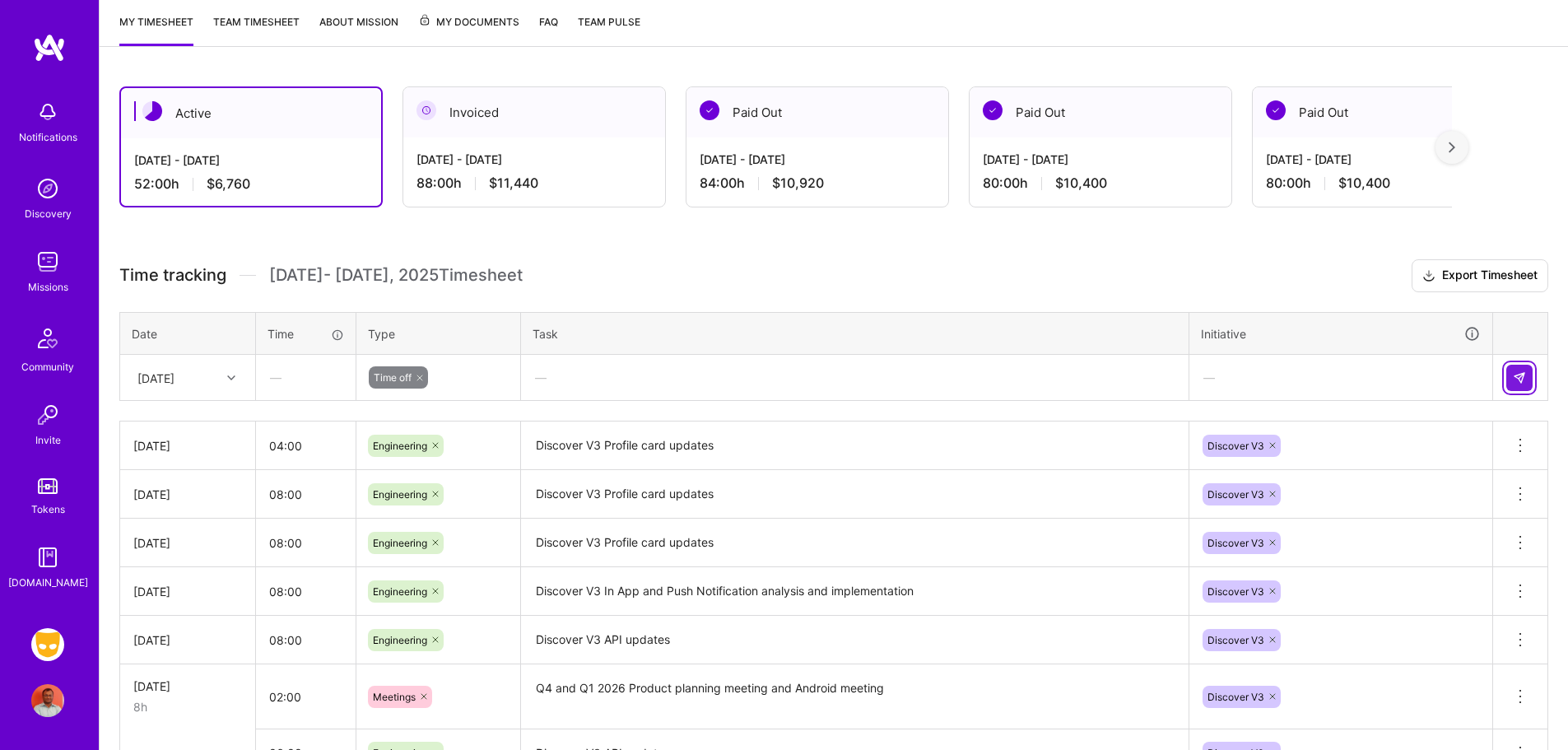
click at [1528, 372] on button at bounding box center [1519, 378] width 26 height 26
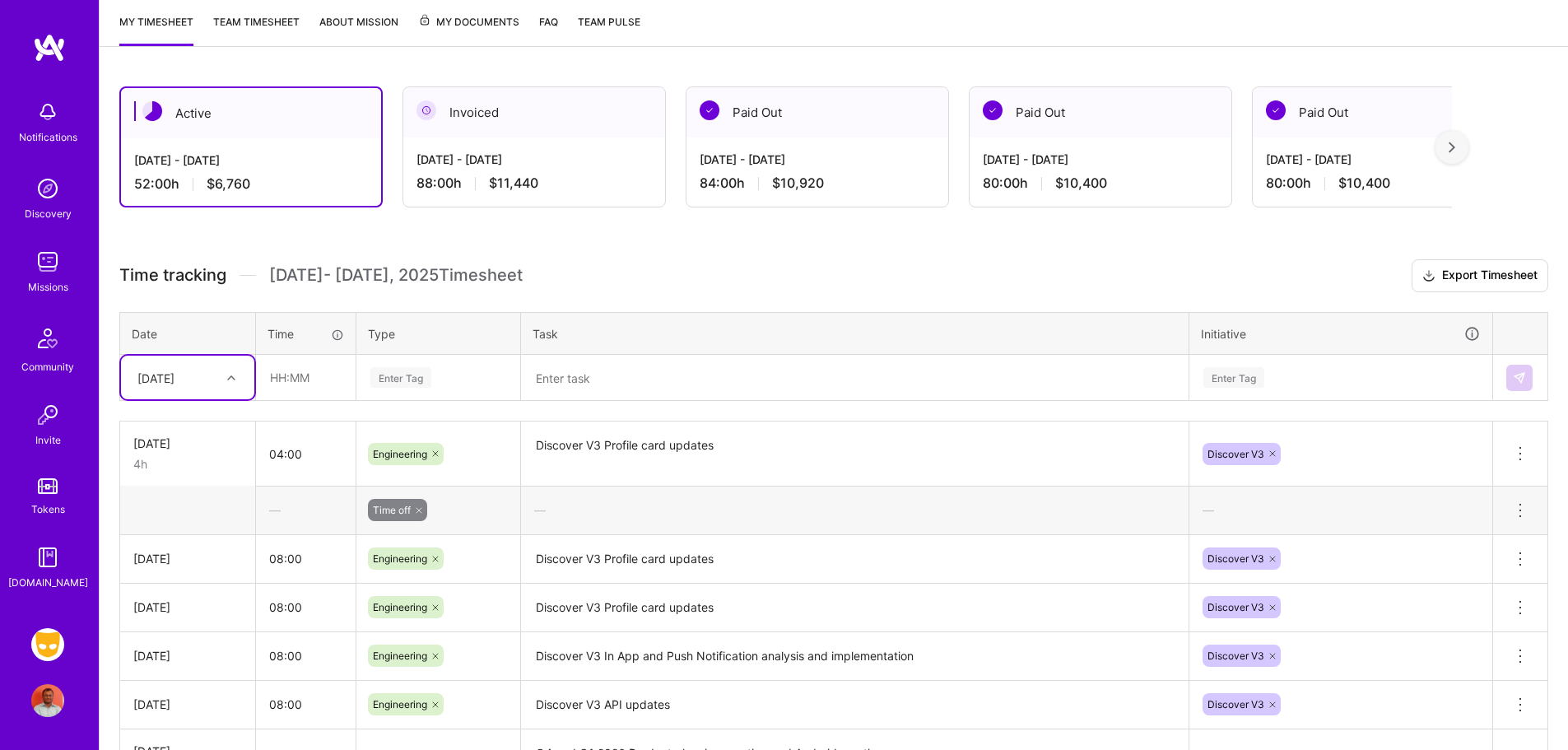
click at [227, 390] on div at bounding box center [233, 377] width 25 height 27
click at [183, 541] on div "[DATE]" at bounding box center [187, 542] width 133 height 31
click at [285, 377] on input "text" at bounding box center [306, 378] width 98 height 44
type input "08:00"
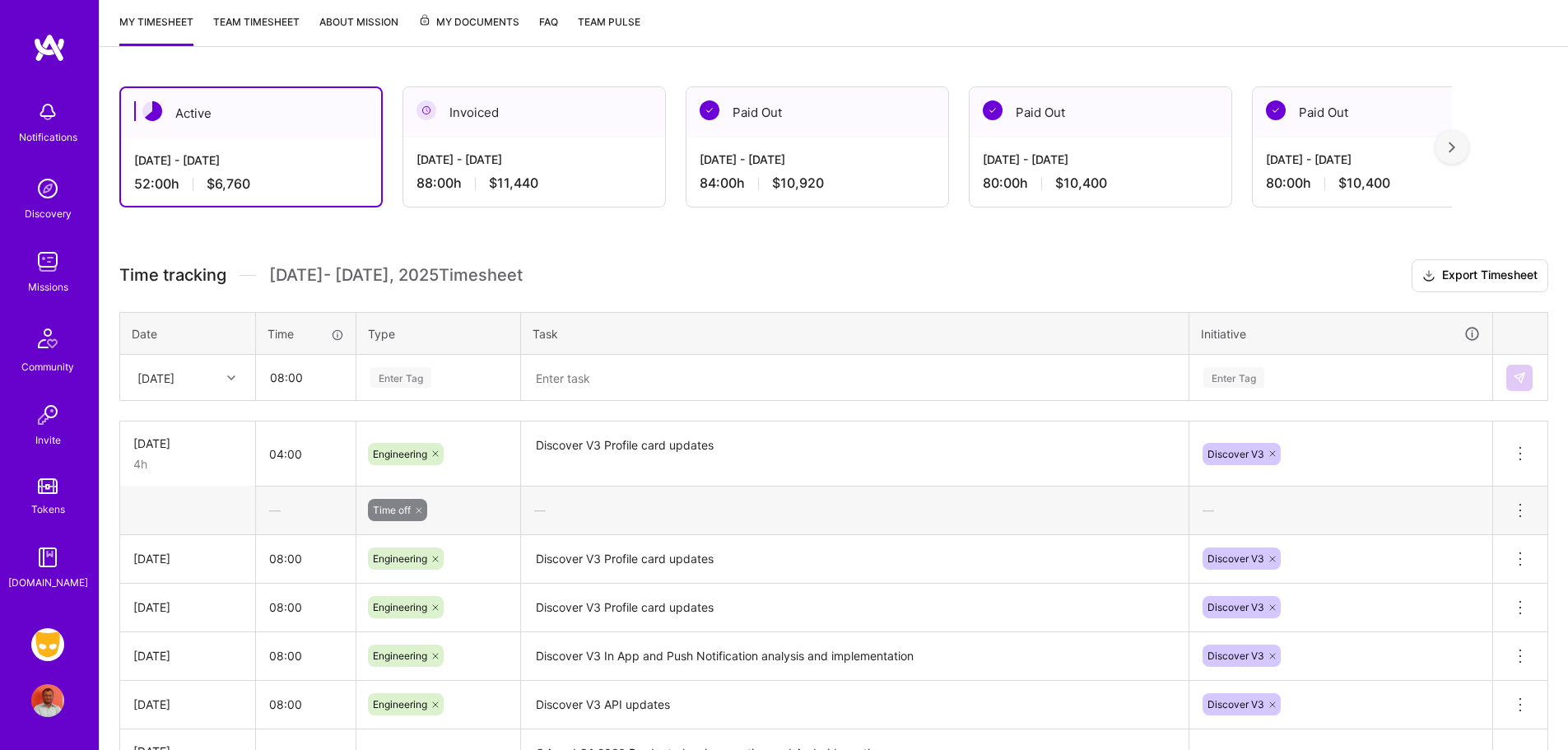
click at [429, 373] on div "Enter Tag" at bounding box center [401, 377] width 61 height 25
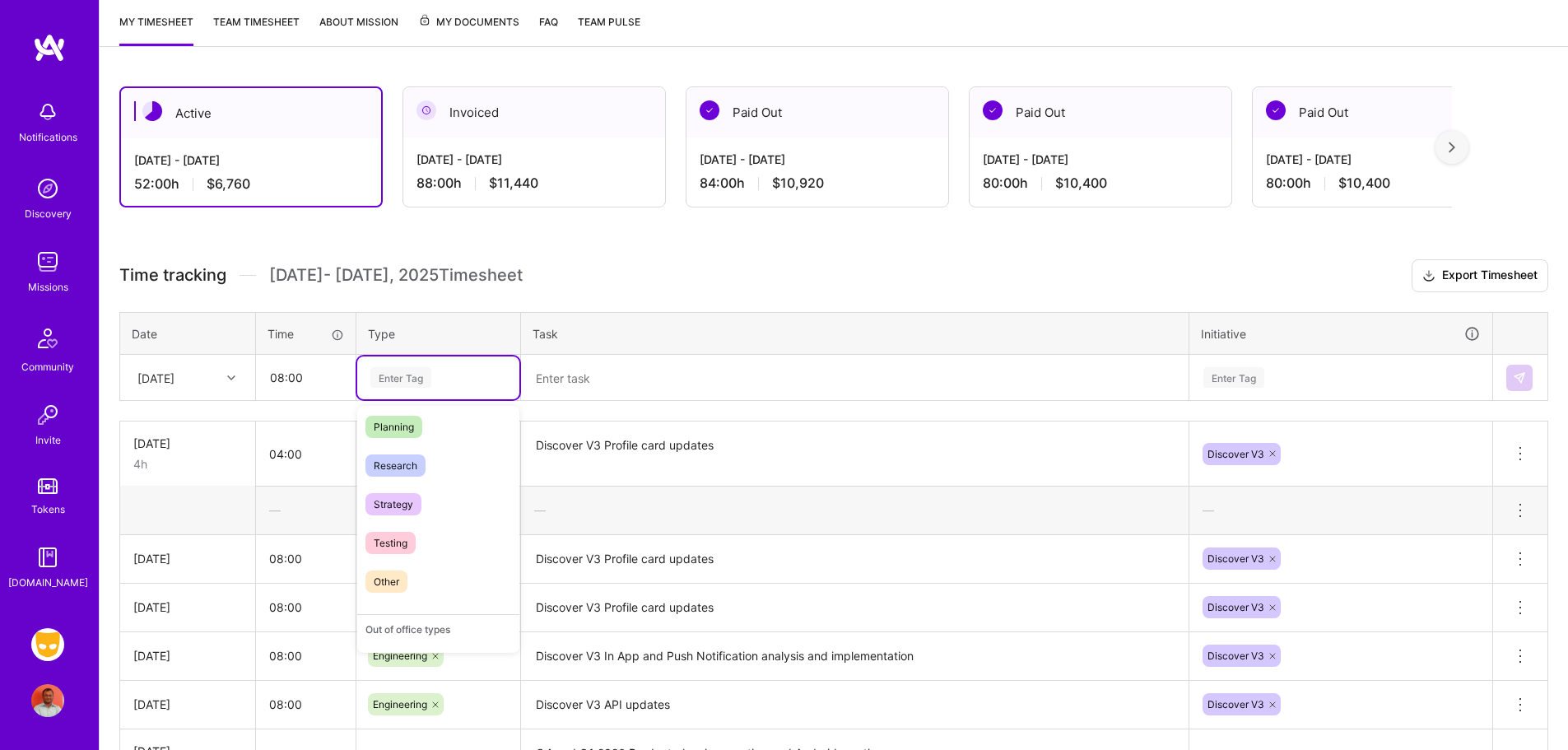
scroll to position [469, 0]
click at [404, 629] on span "Time off" at bounding box center [392, 627] width 54 height 23
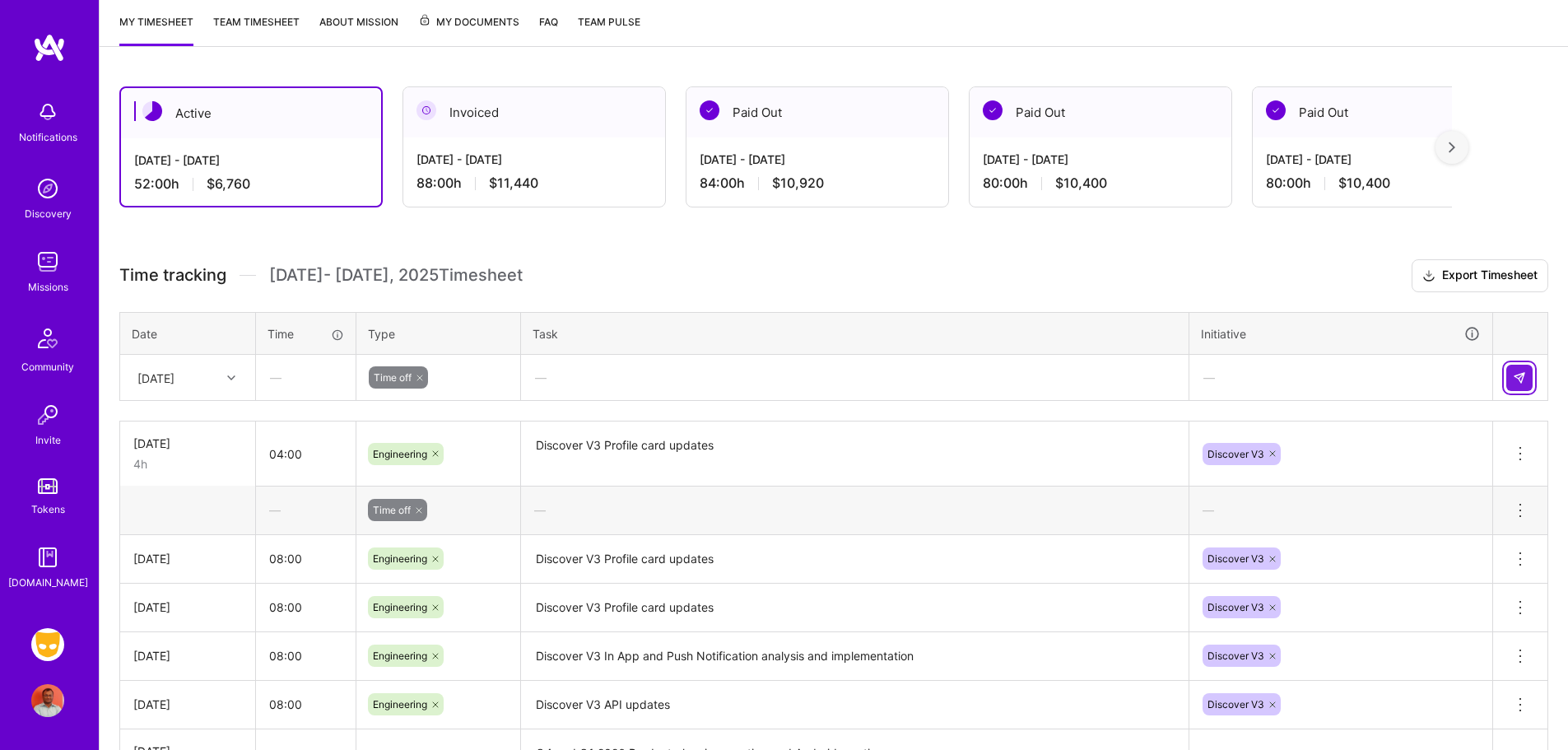
click at [1510, 380] on button at bounding box center [1519, 378] width 26 height 26
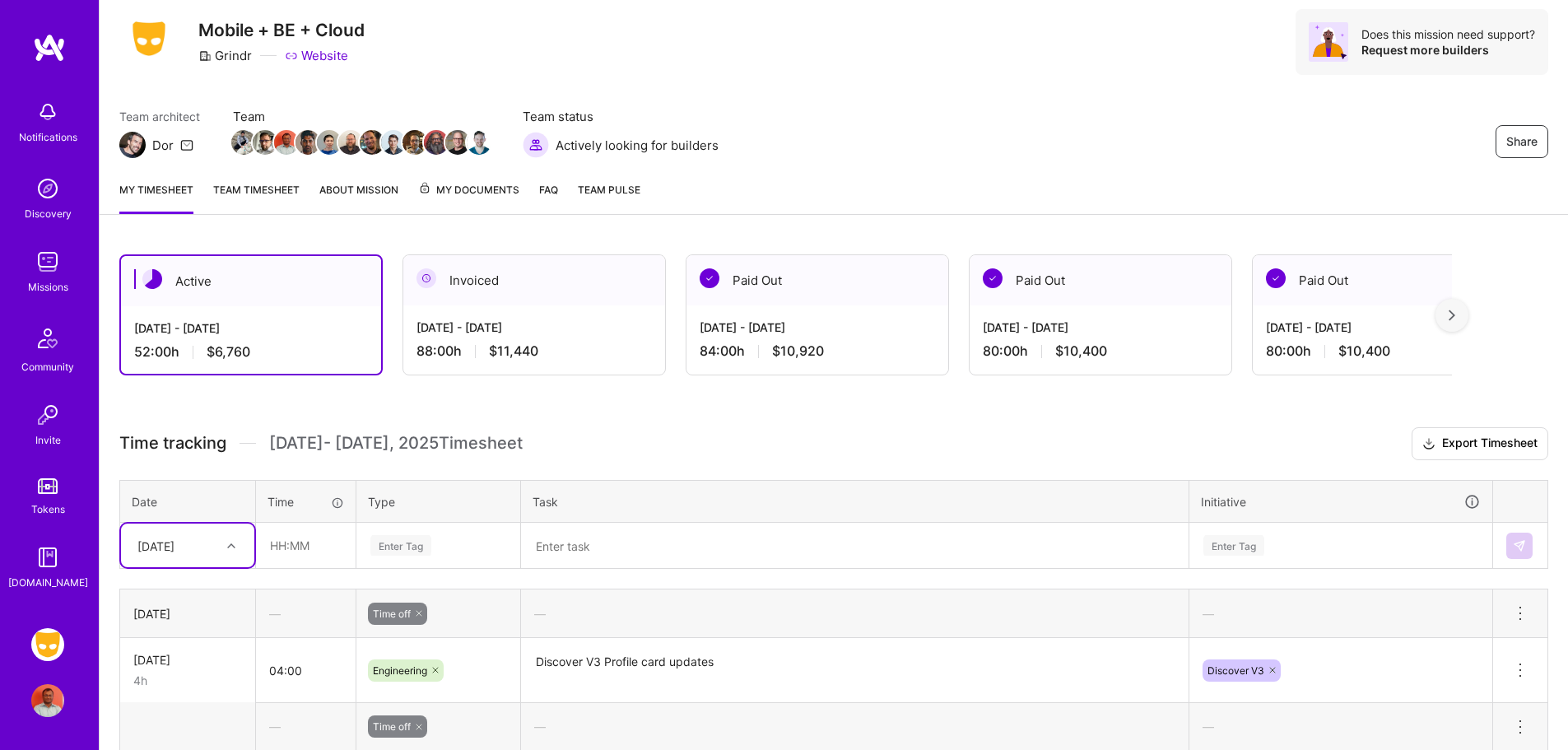
scroll to position [48, 0]
click at [590, 333] on div "[DATE] - [DATE]" at bounding box center [534, 328] width 235 height 17
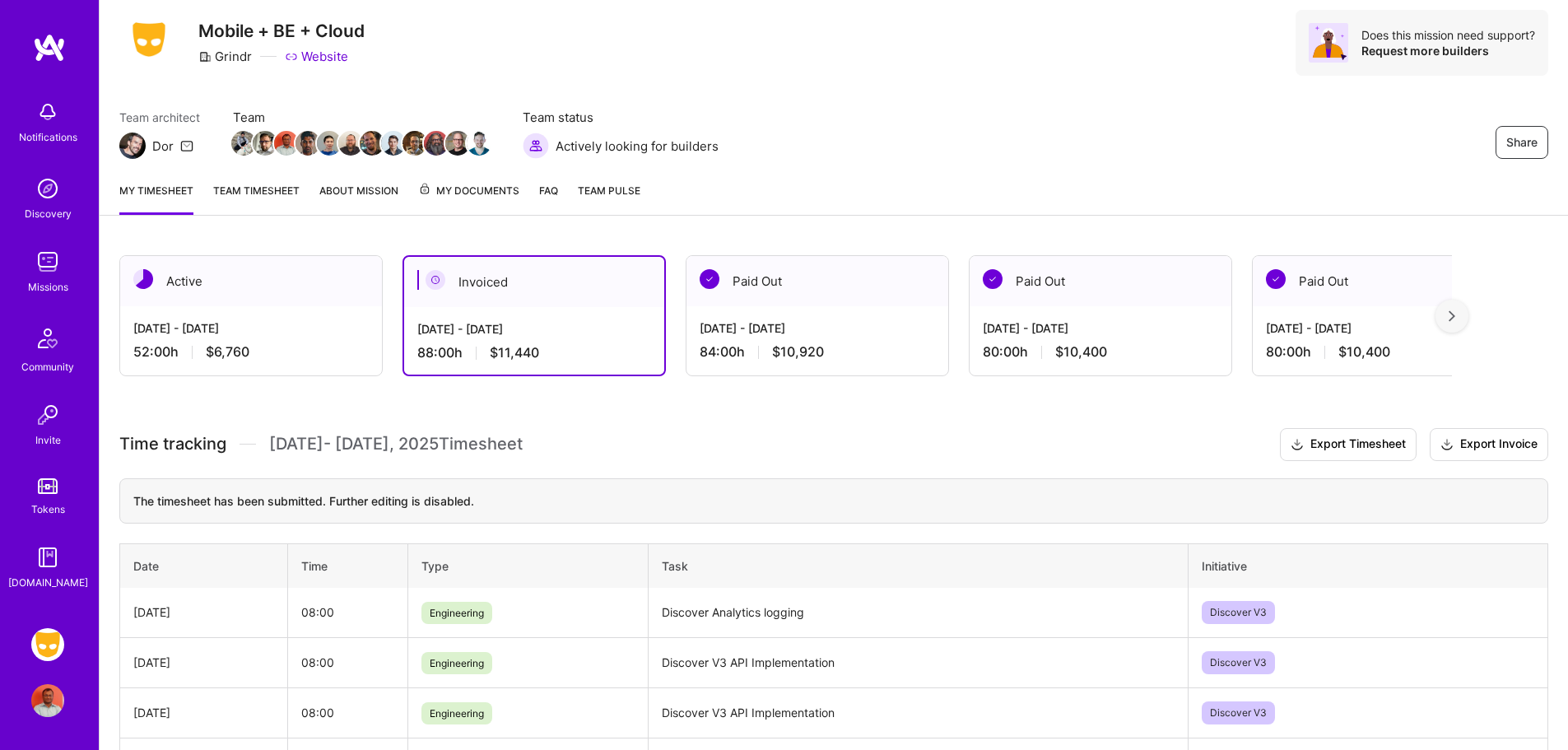
click at [291, 326] on div "[DATE] - [DATE]" at bounding box center [251, 328] width 235 height 17
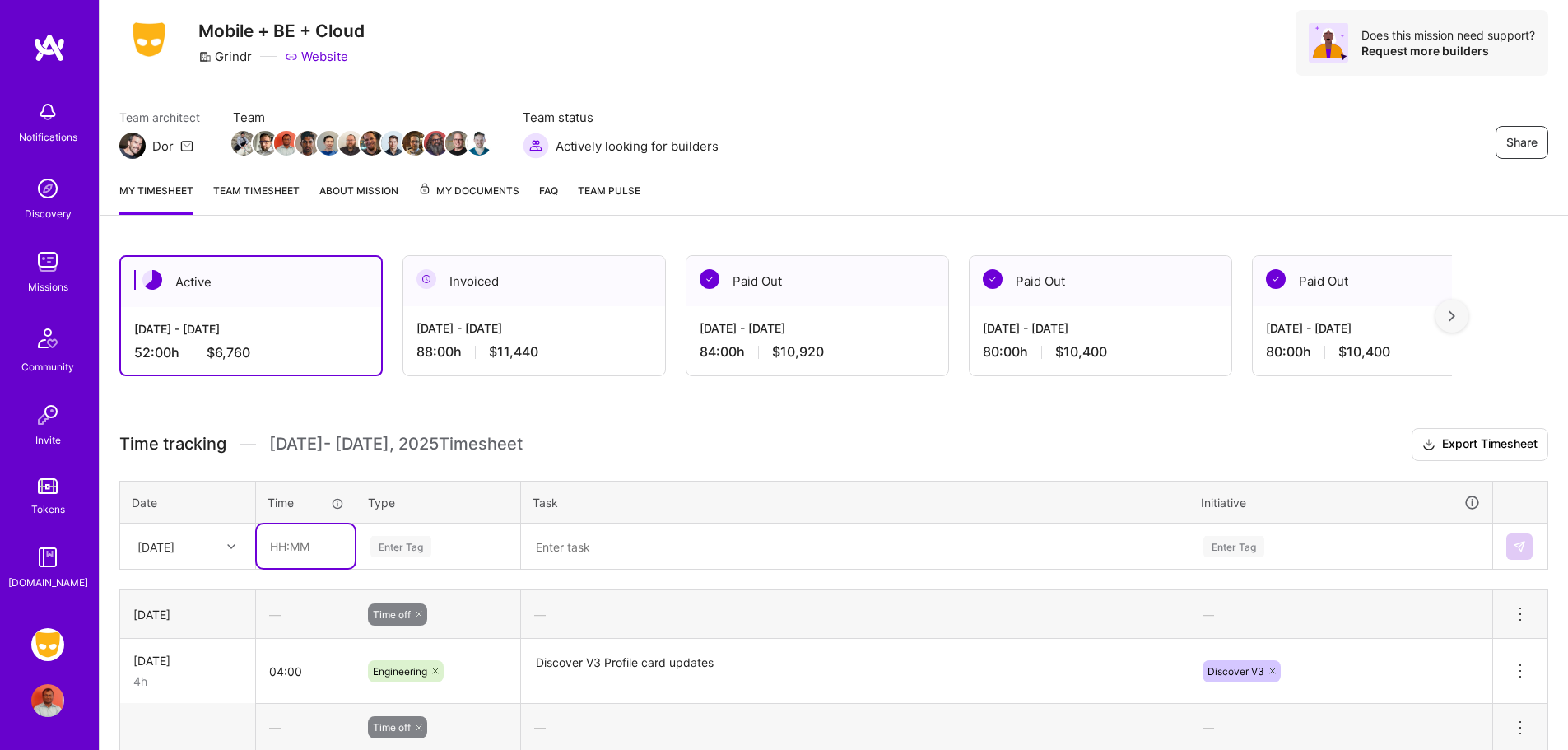
click at [309, 548] on input "text" at bounding box center [306, 547] width 98 height 44
type input "08:00"
click at [390, 548] on div "Enter Tag" at bounding box center [438, 547] width 162 height 43
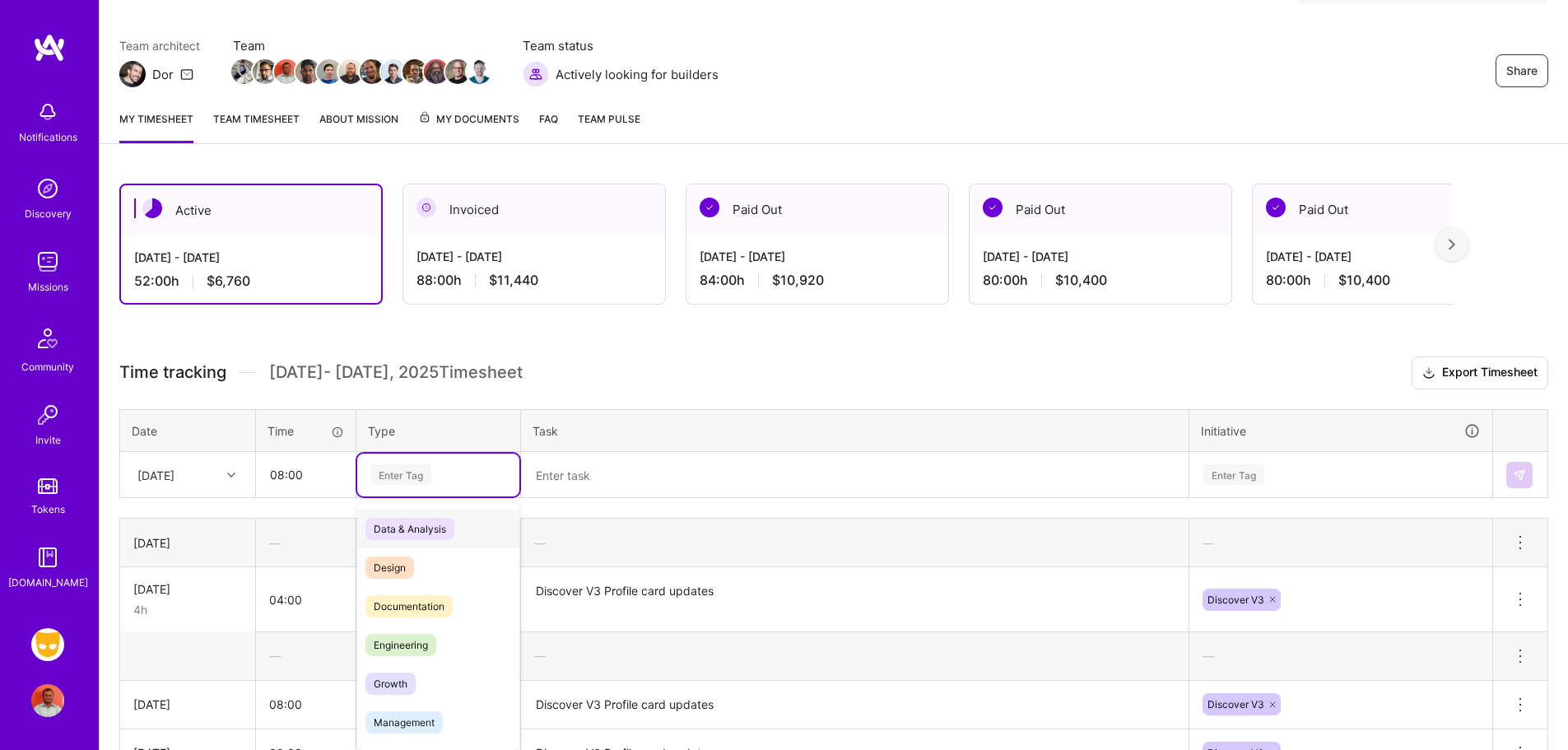
scroll to position [126, 0]
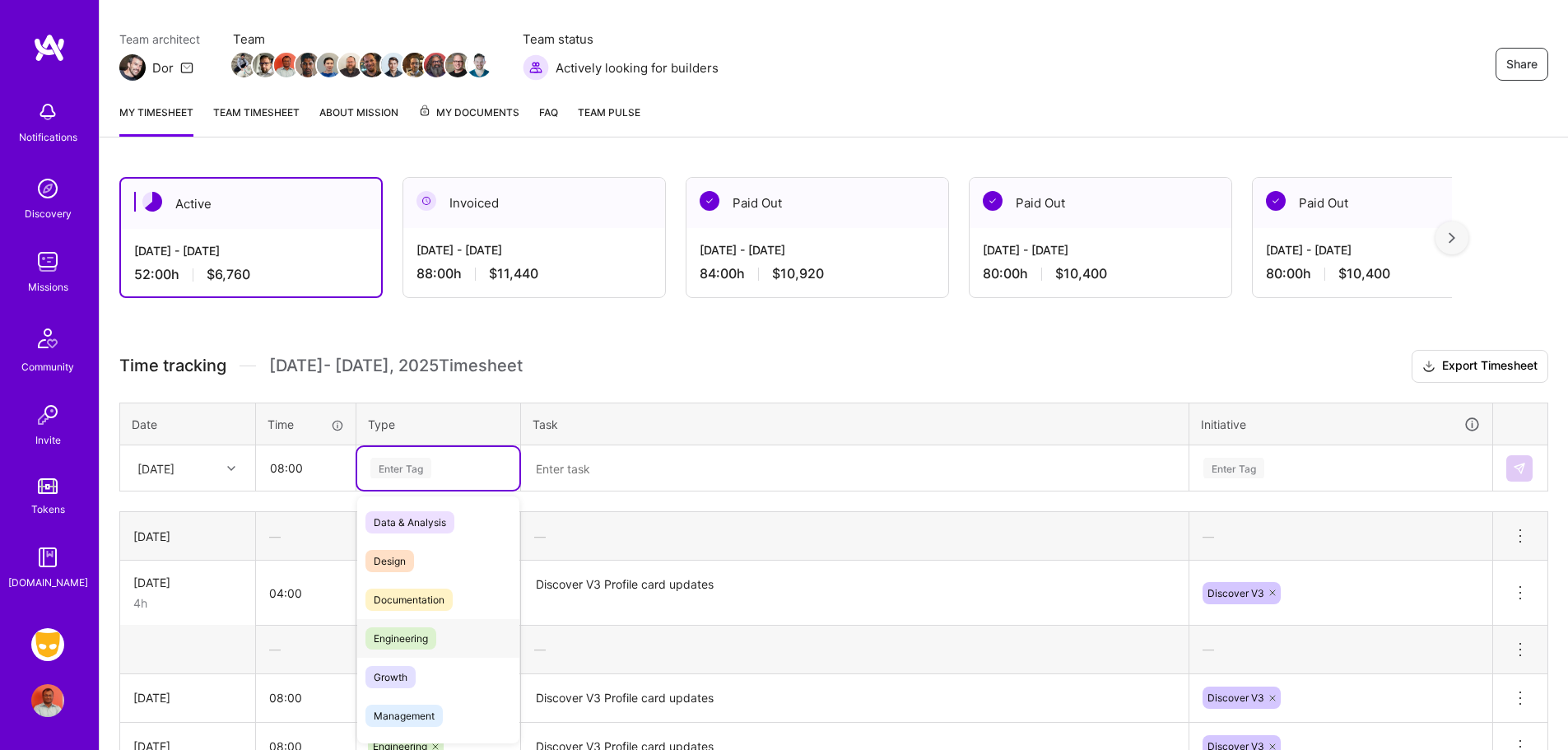
click at [425, 640] on span "Engineering" at bounding box center [400, 639] width 71 height 23
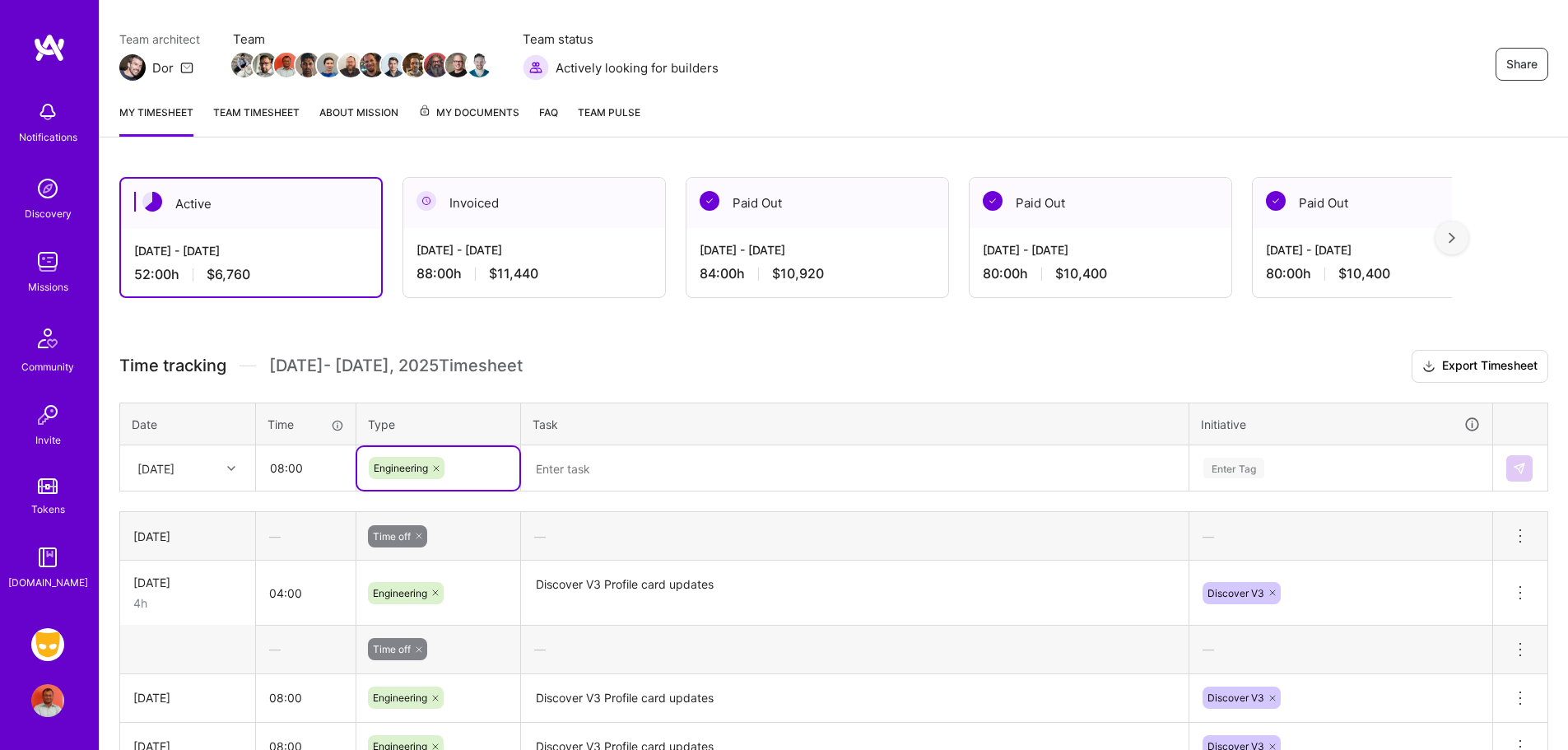
click at [634, 463] on textarea at bounding box center [855, 468] width 664 height 43
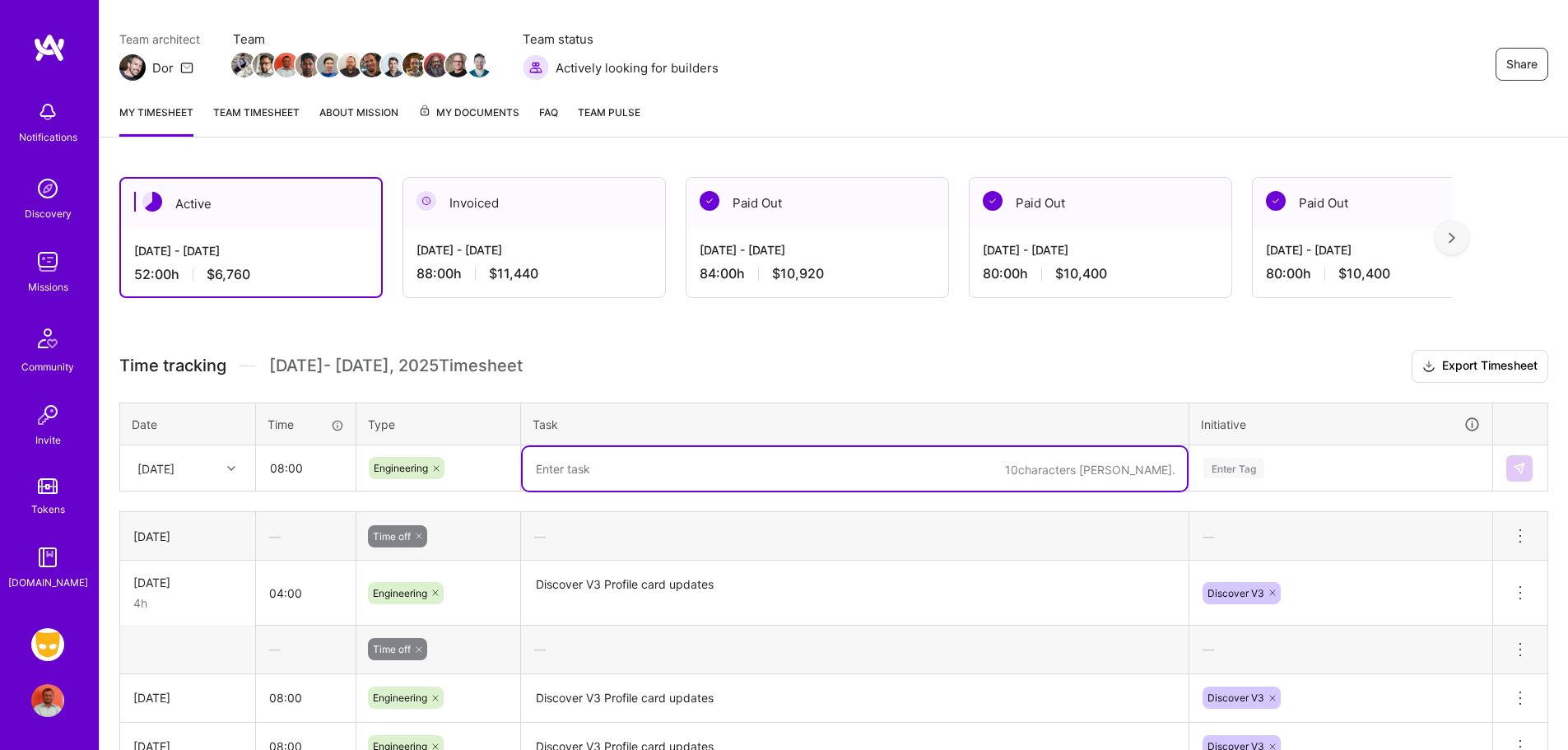
paste textarea "Discover V3 Profile card updates"
type textarea "Discover V3 Profile card updates"
click at [1232, 469] on div "Enter Tag" at bounding box center [1341, 468] width 302 height 43
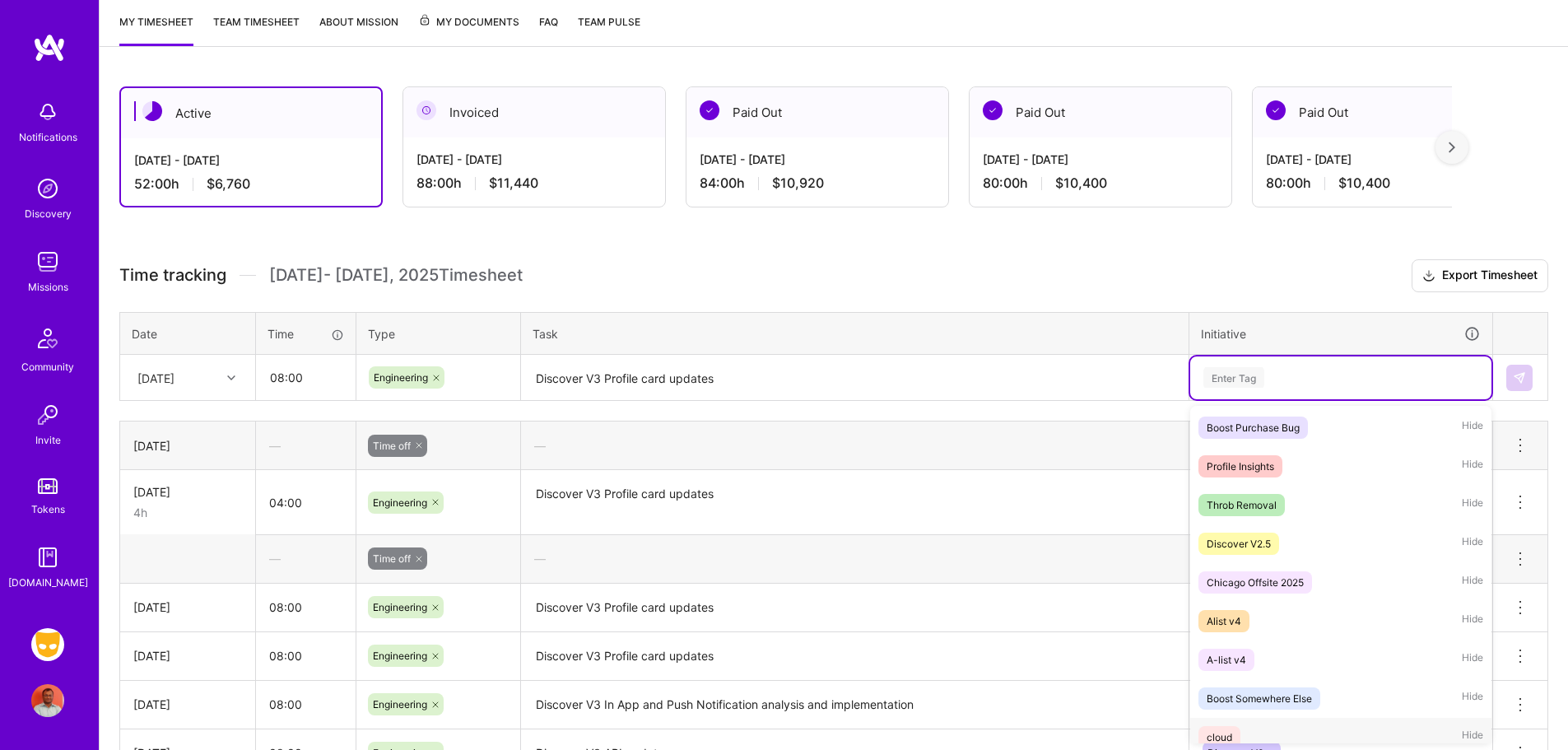
scroll to position [1329, 0]
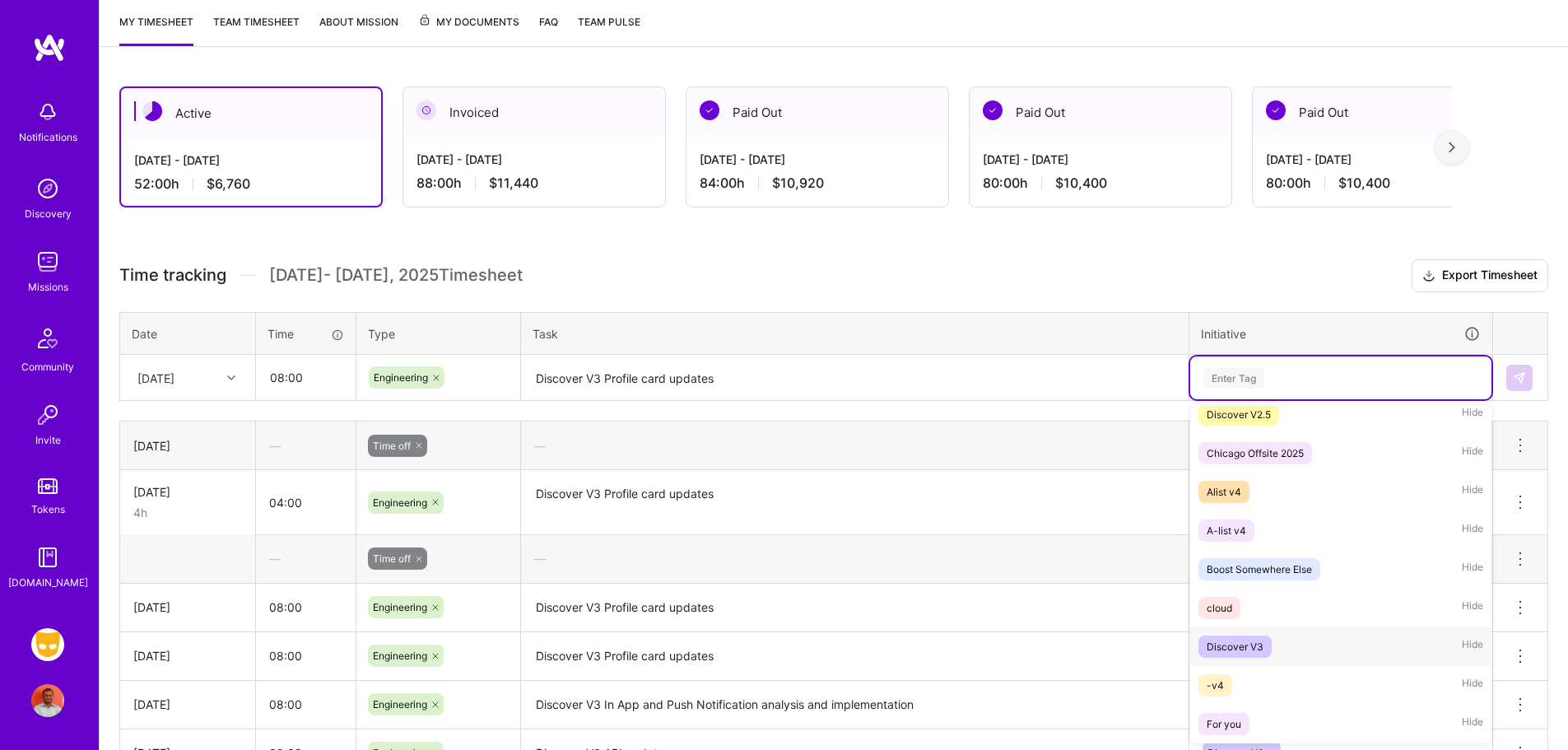
click at [1277, 651] on div "Discover V3 Hide" at bounding box center [1341, 647] width 302 height 38
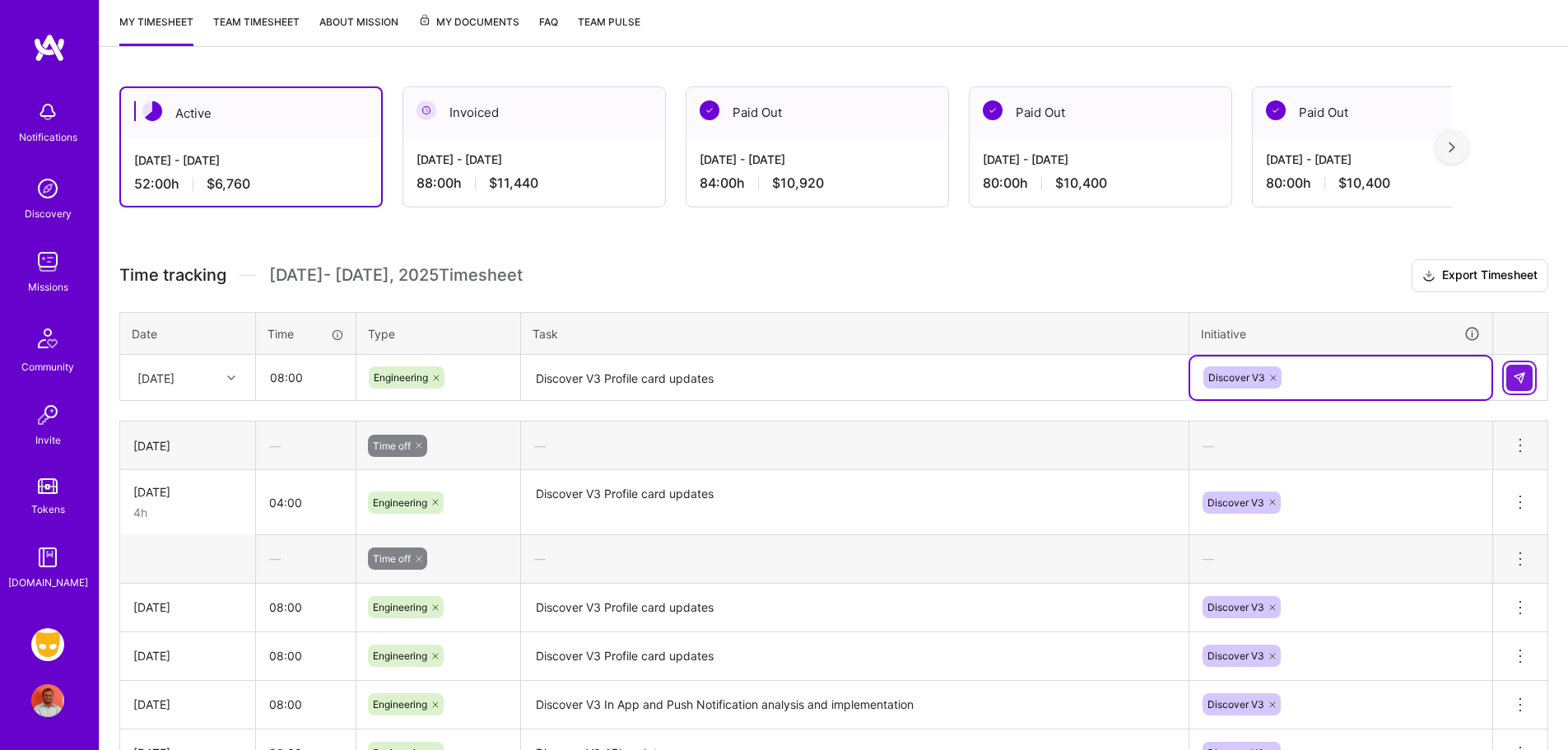
click at [1519, 373] on img at bounding box center [1519, 378] width 13 height 13
